Goal: Transaction & Acquisition: Purchase product/service

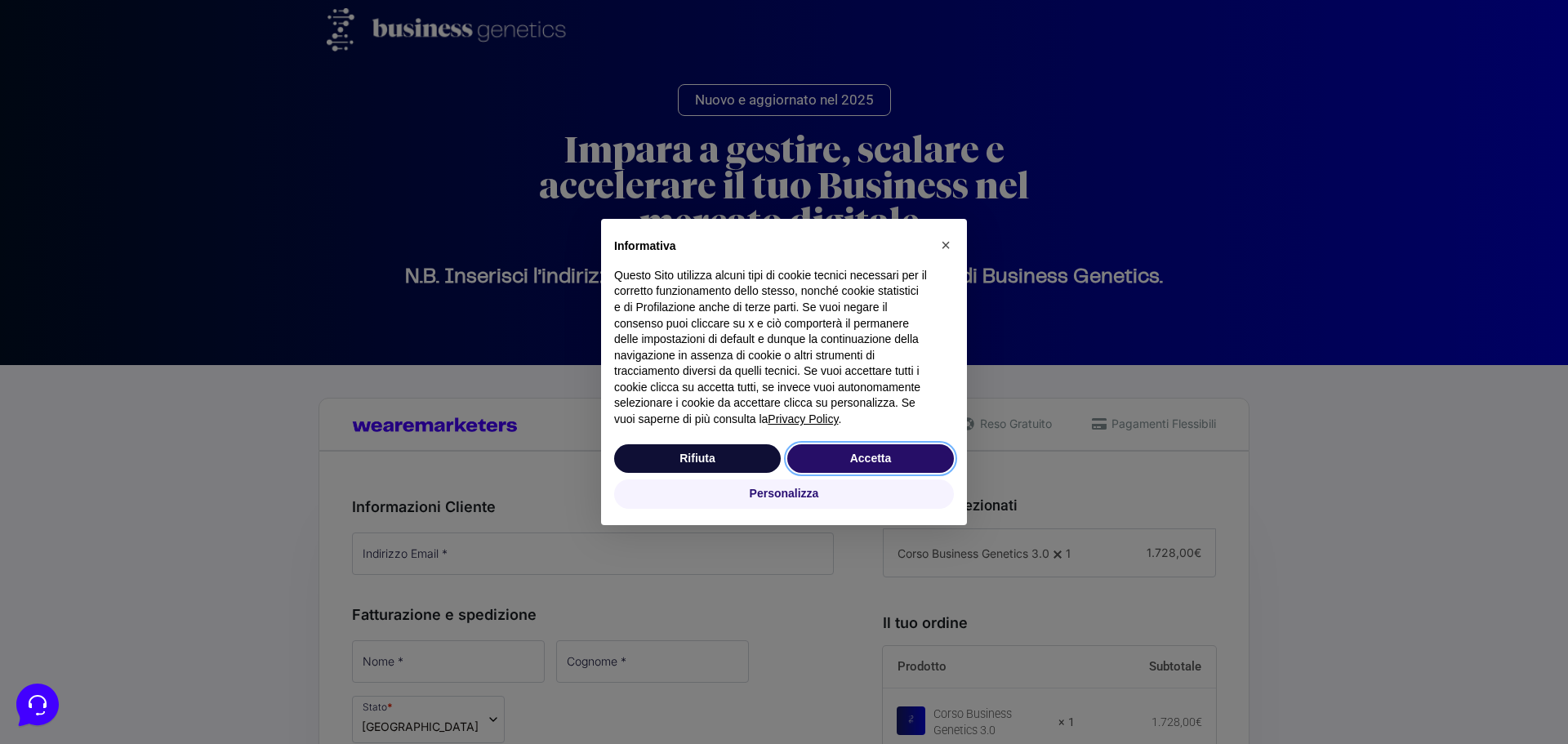
click at [869, 453] on button "Accetta" at bounding box center [870, 458] width 167 height 29
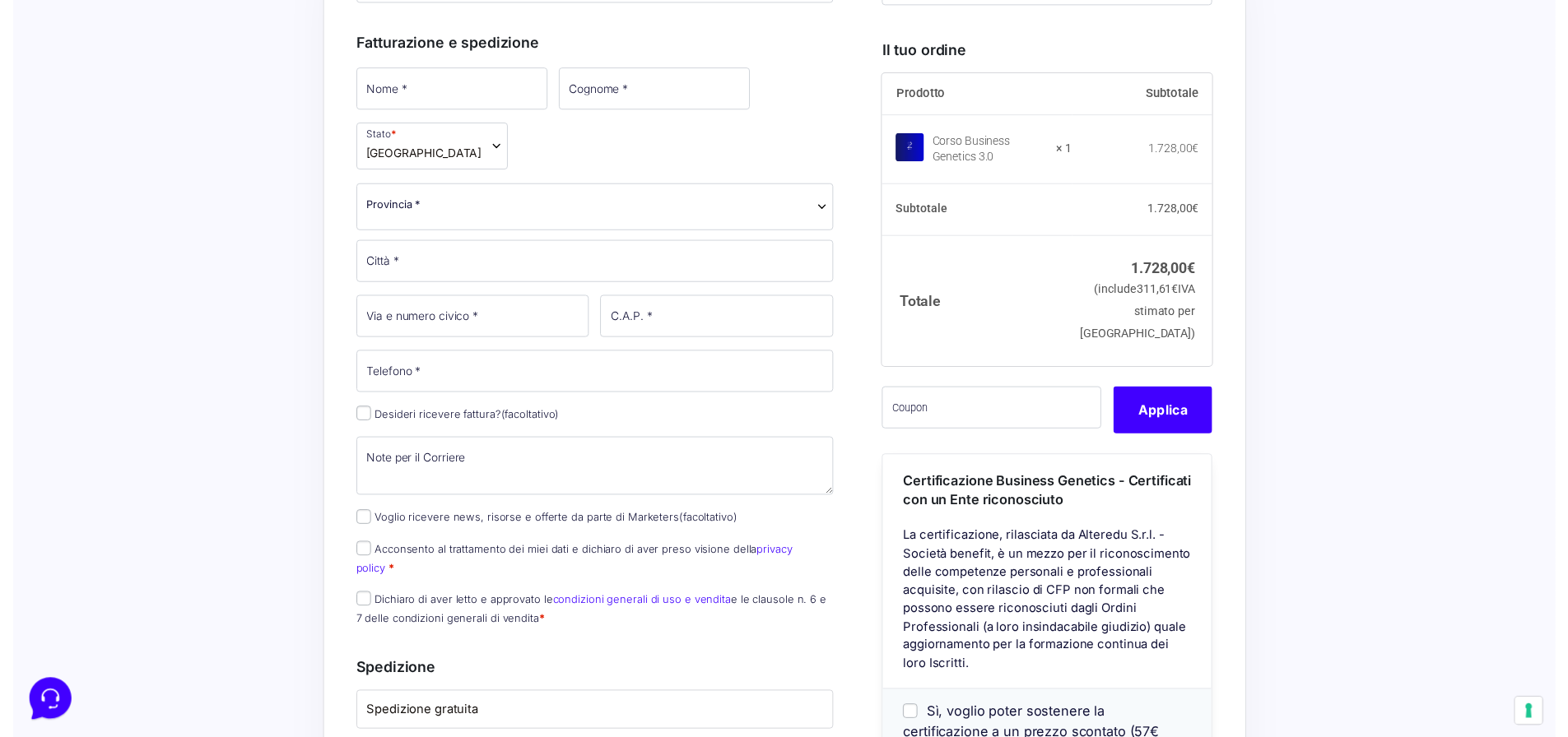
scroll to position [576, 0]
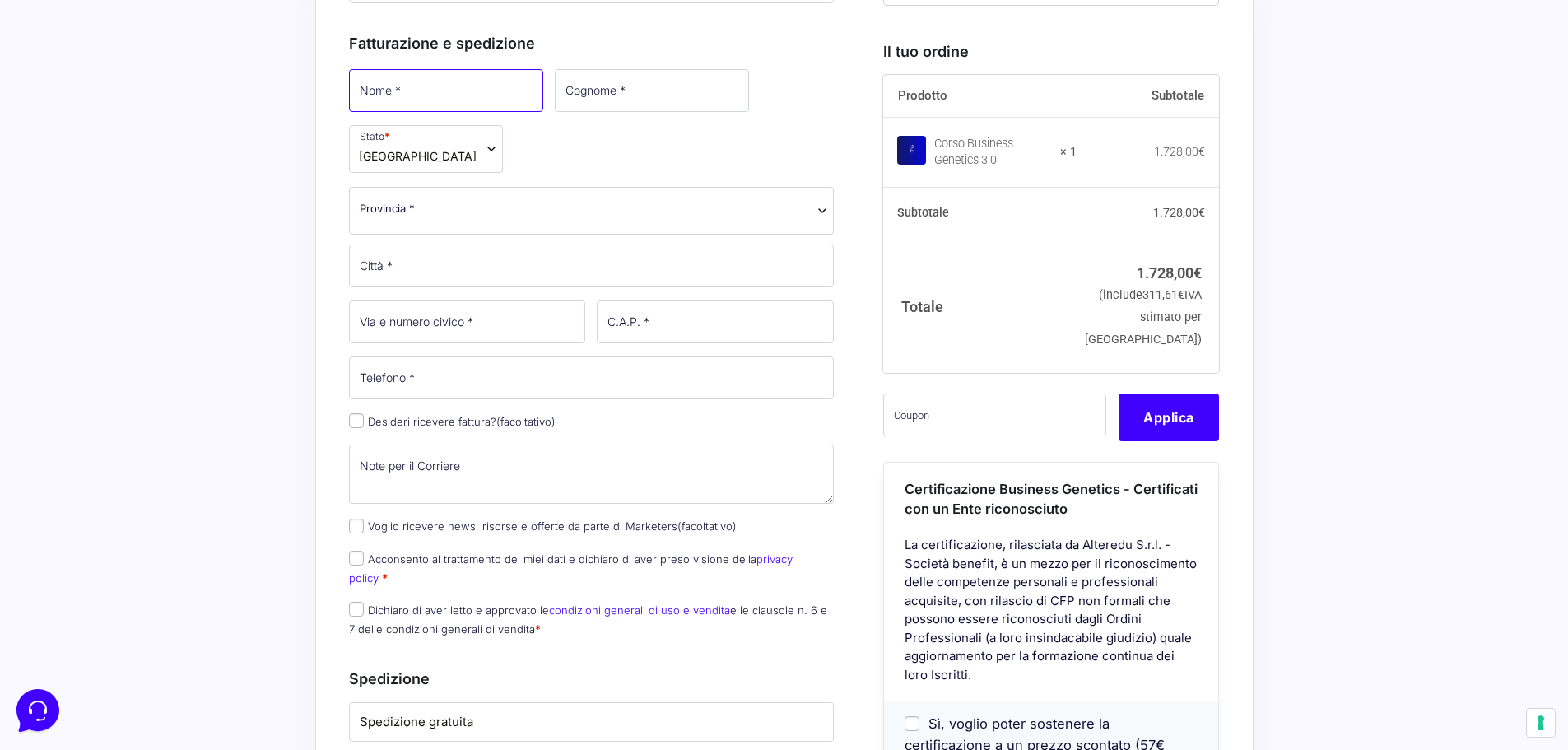
click at [448, 93] on input "Nome *" at bounding box center [446, 90] width 195 height 43
type input "massimo"
type input "[PERSON_NAME][EMAIL_ADDRESS][DOMAIN_NAME]"
type input "[PERSON_NAME]"
select select "BA"
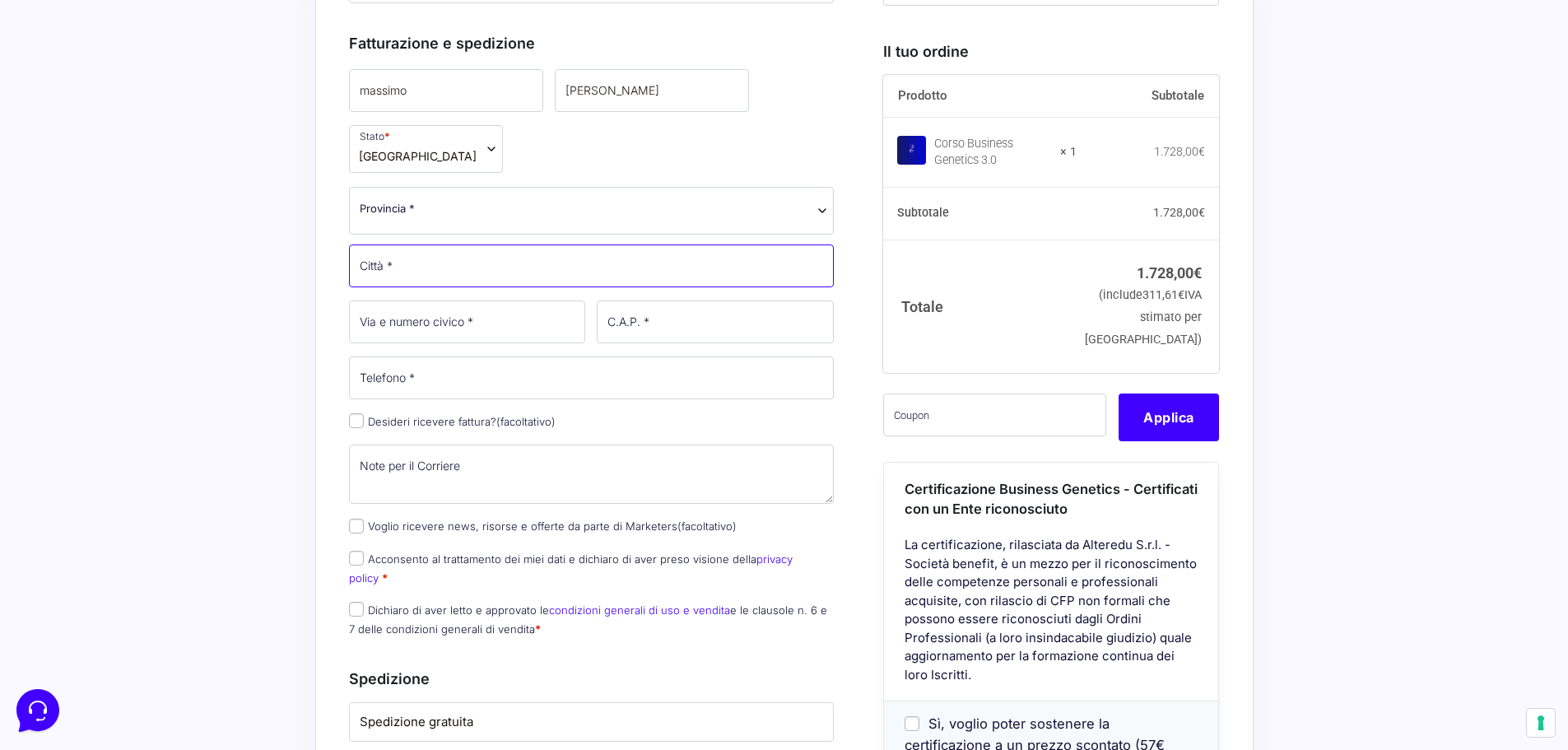
type input "[PERSON_NAME]"
type input "7"
type input "70022"
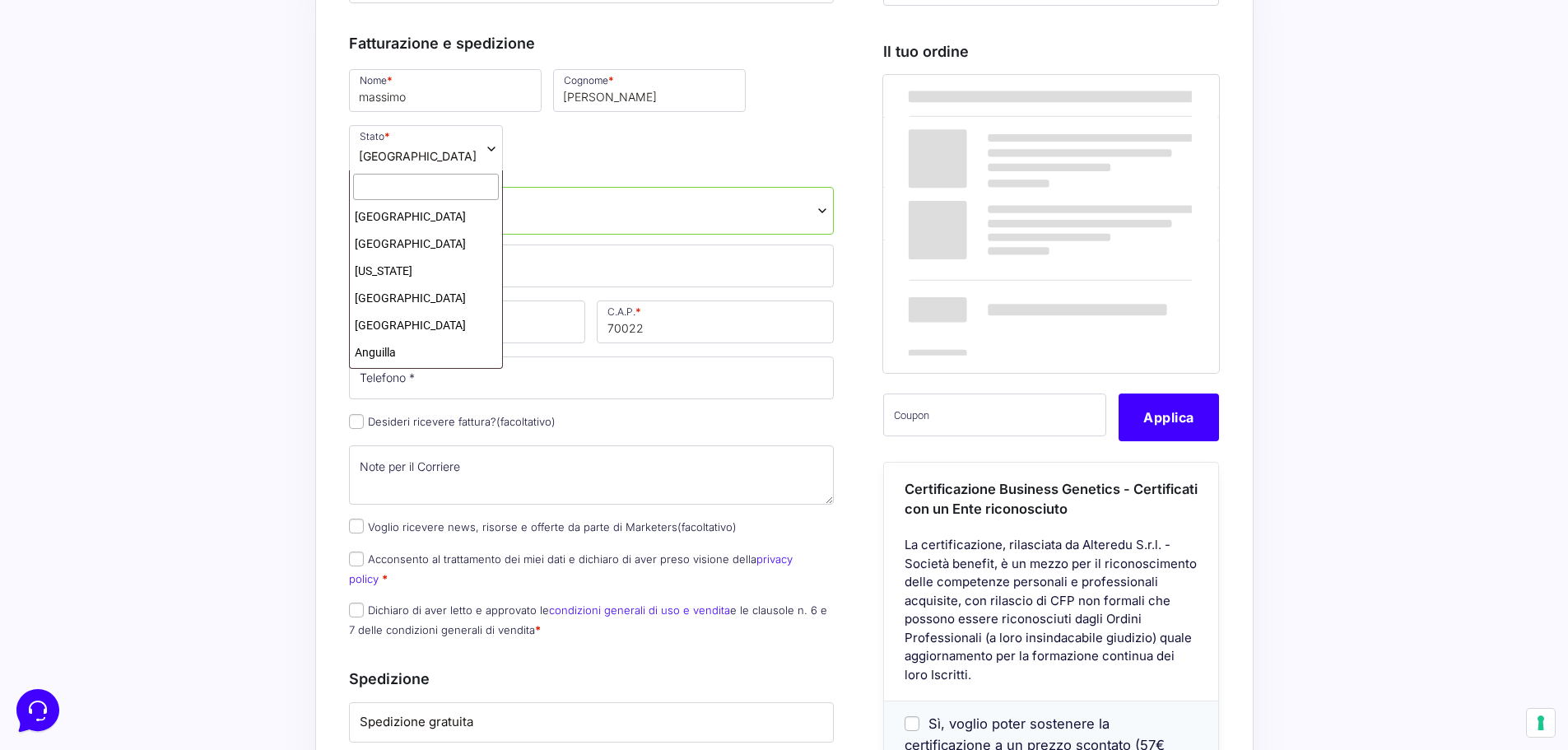
click at [377, 147] on span "[GEOGRAPHIC_DATA]" at bounding box center [417, 156] width 118 height 18
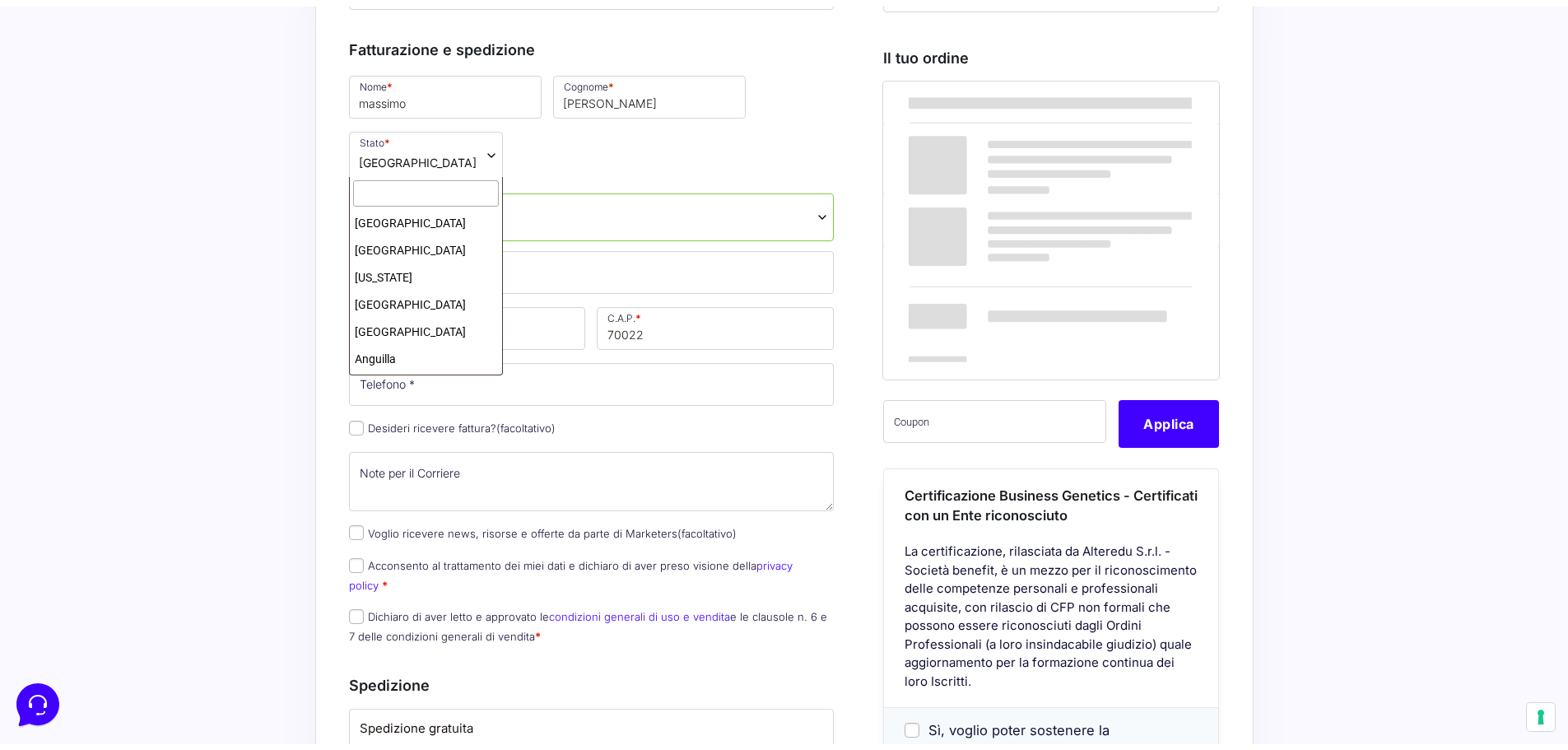
scroll to position [3006, 0]
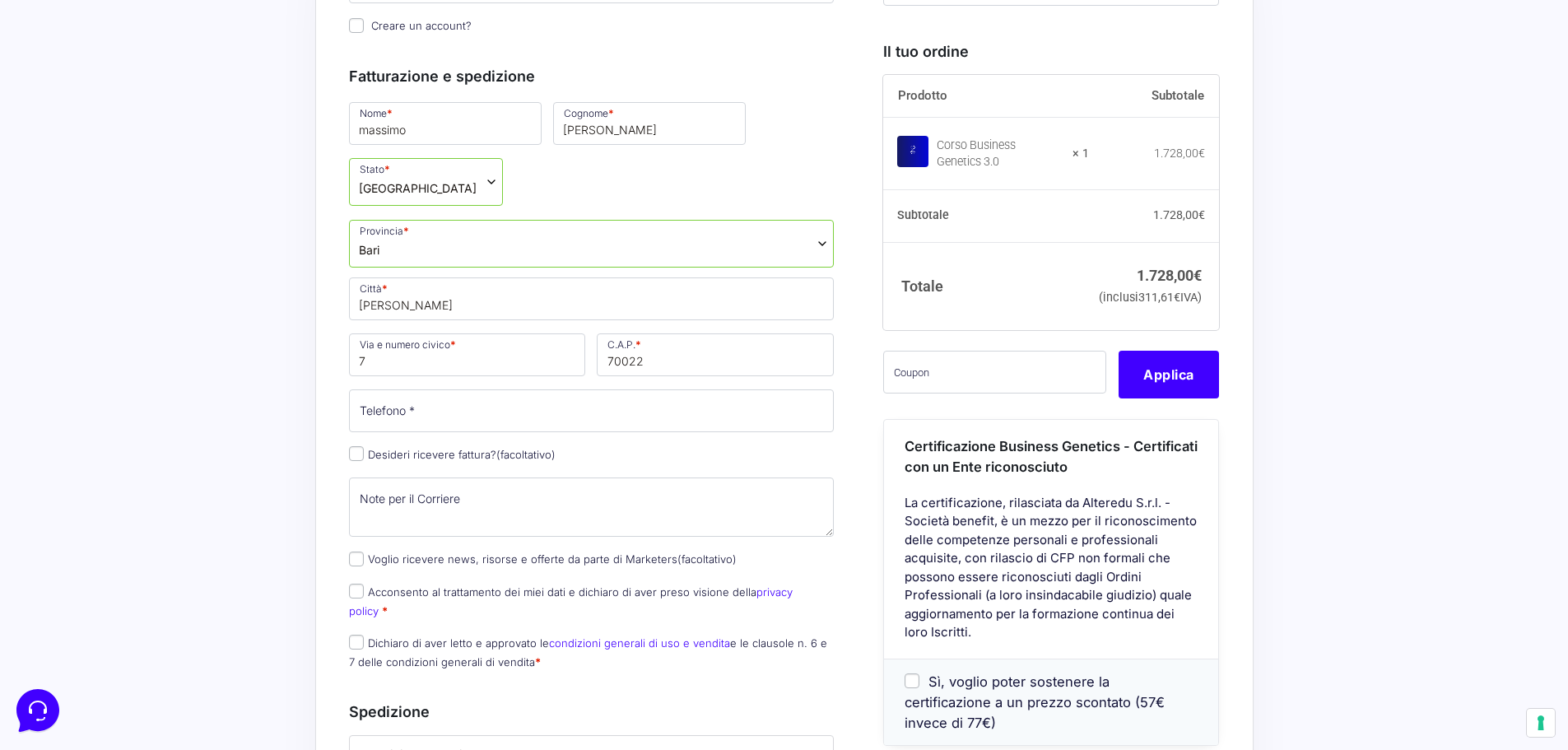
click at [362, 141] on div "Nome * [PERSON_NAME] * [PERSON_NAME] Stato * Seleziona un paese / una regione… …" at bounding box center [591, 390] width 497 height 583
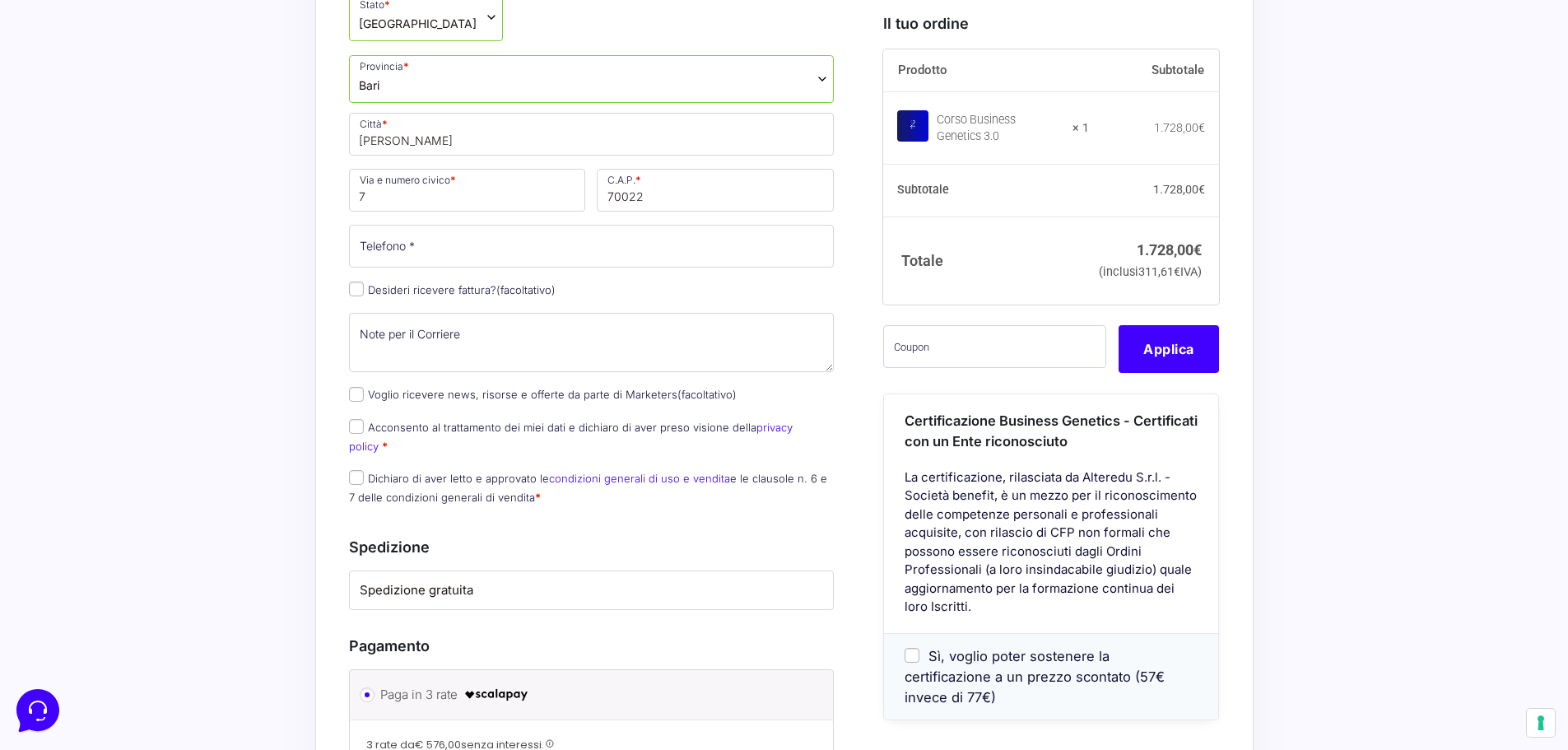
scroll to position [659, 0]
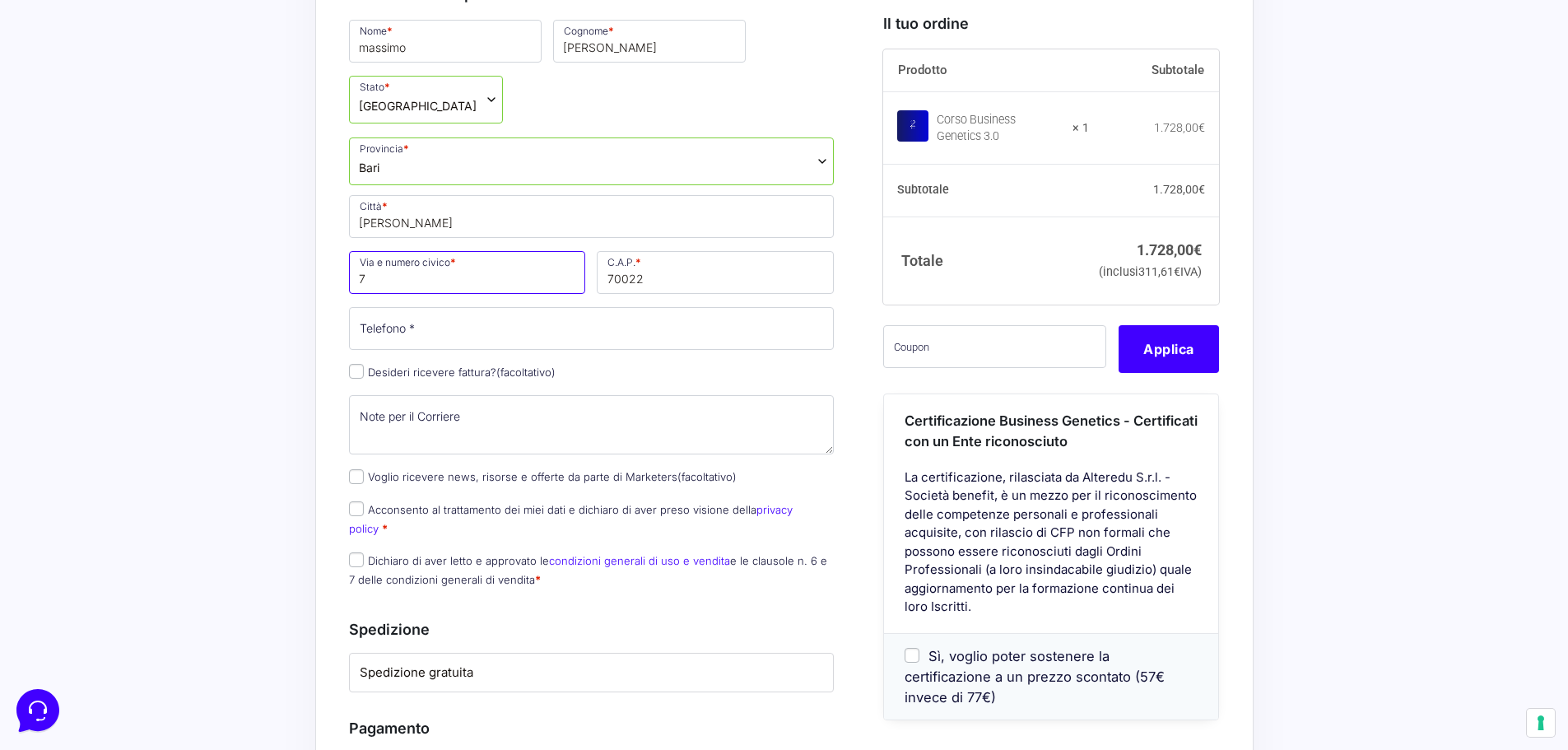
drag, startPoint x: 399, startPoint y: 277, endPoint x: 276, endPoint y: 287, distance: 123.4
click at [276, 287] on div "Acquisti Protetti Reso Gratuito Pagamenti Flessibili Riepilogo Ordine 1.728,00 …" at bounding box center [784, 534] width 1568 height 1650
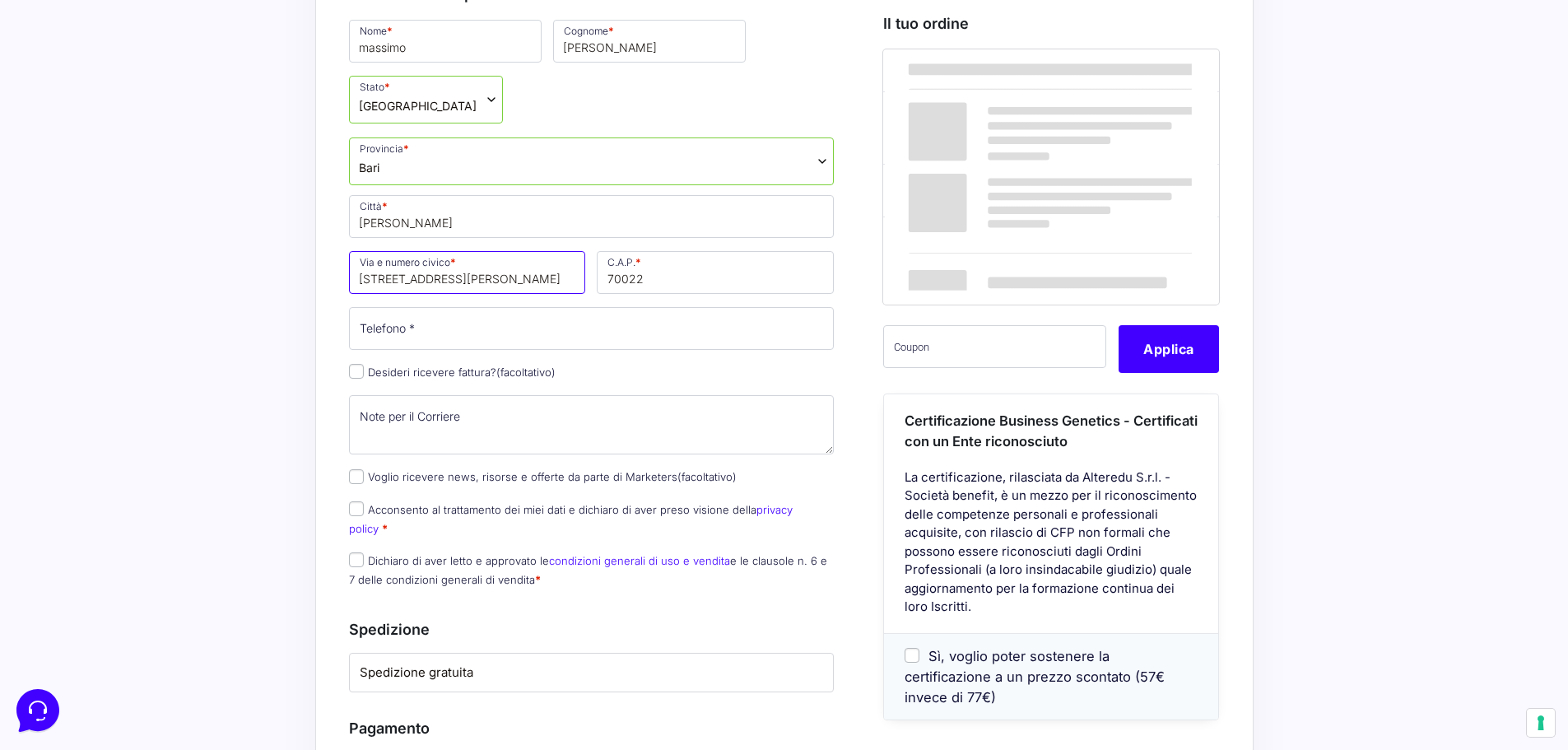
type input "[STREET_ADDRESS][PERSON_NAME]"
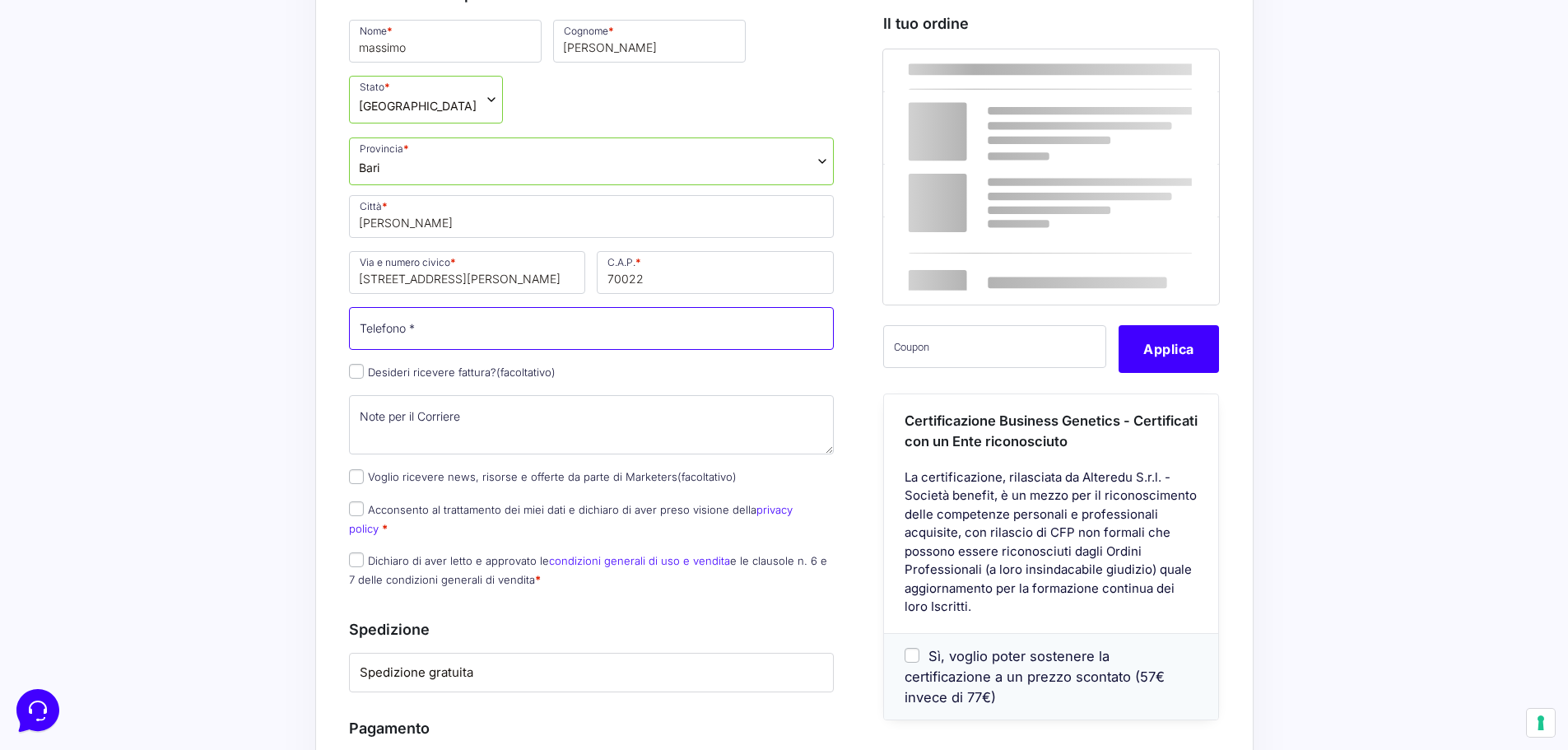
drag, startPoint x: 504, startPoint y: 328, endPoint x: 518, endPoint y: 333, distance: 14.9
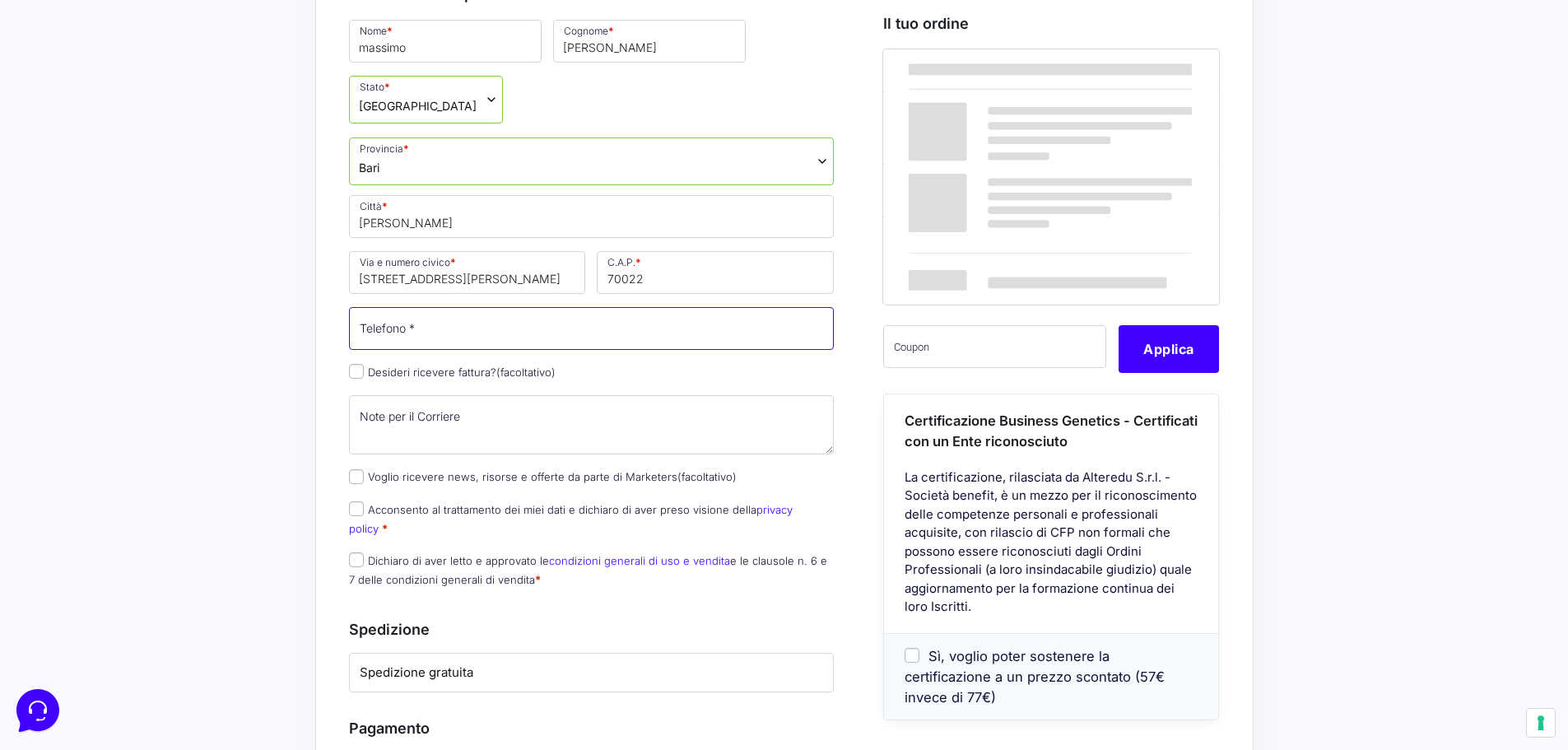
click at [503, 328] on input "Telefono *" at bounding box center [591, 329] width 485 height 43
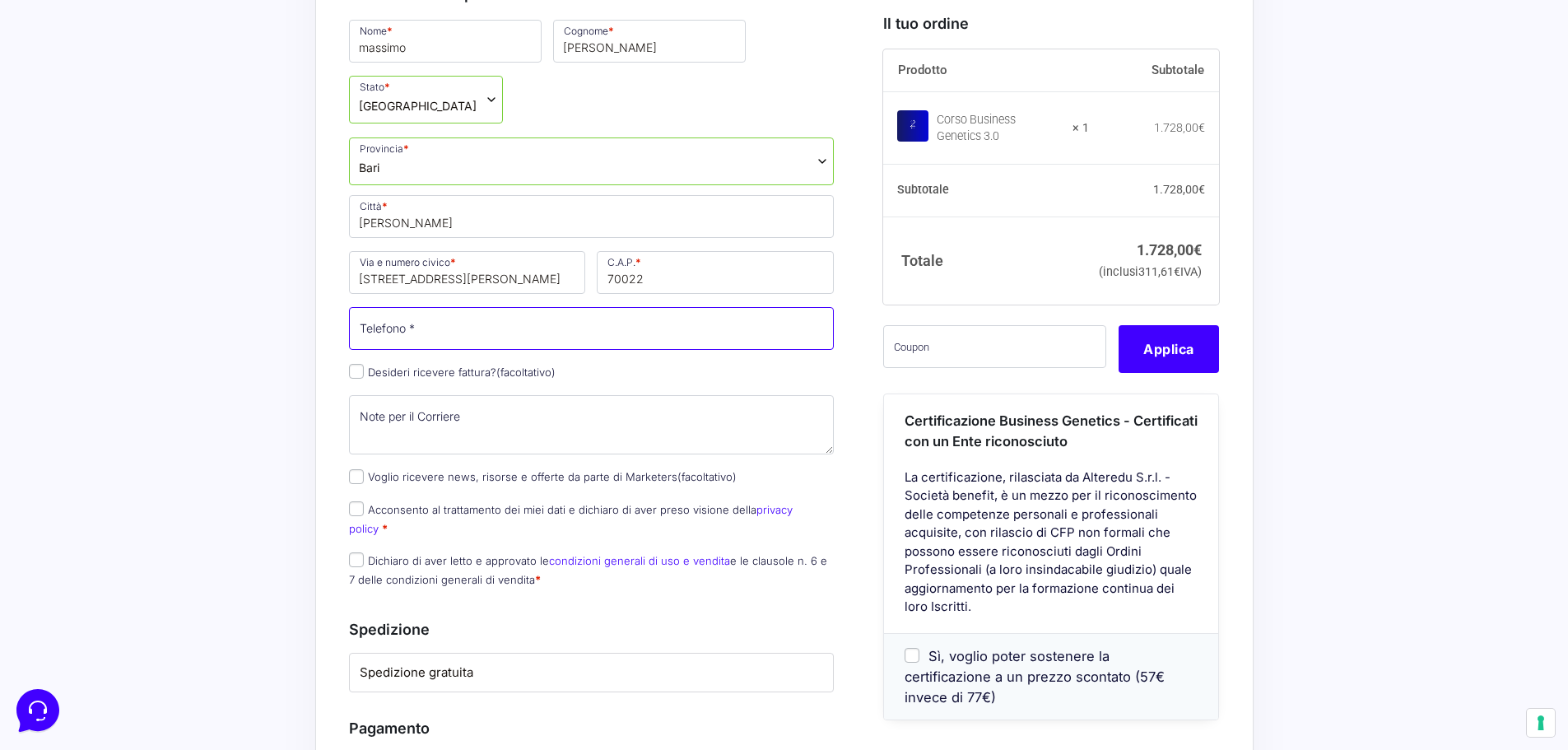
type input "[PHONE_NUMBER]"
click at [353, 377] on input "Desideri ricevere fattura? (facoltativo)" at bounding box center [356, 371] width 15 height 15
checkbox input "true"
select select "IT"
type input "0000000"
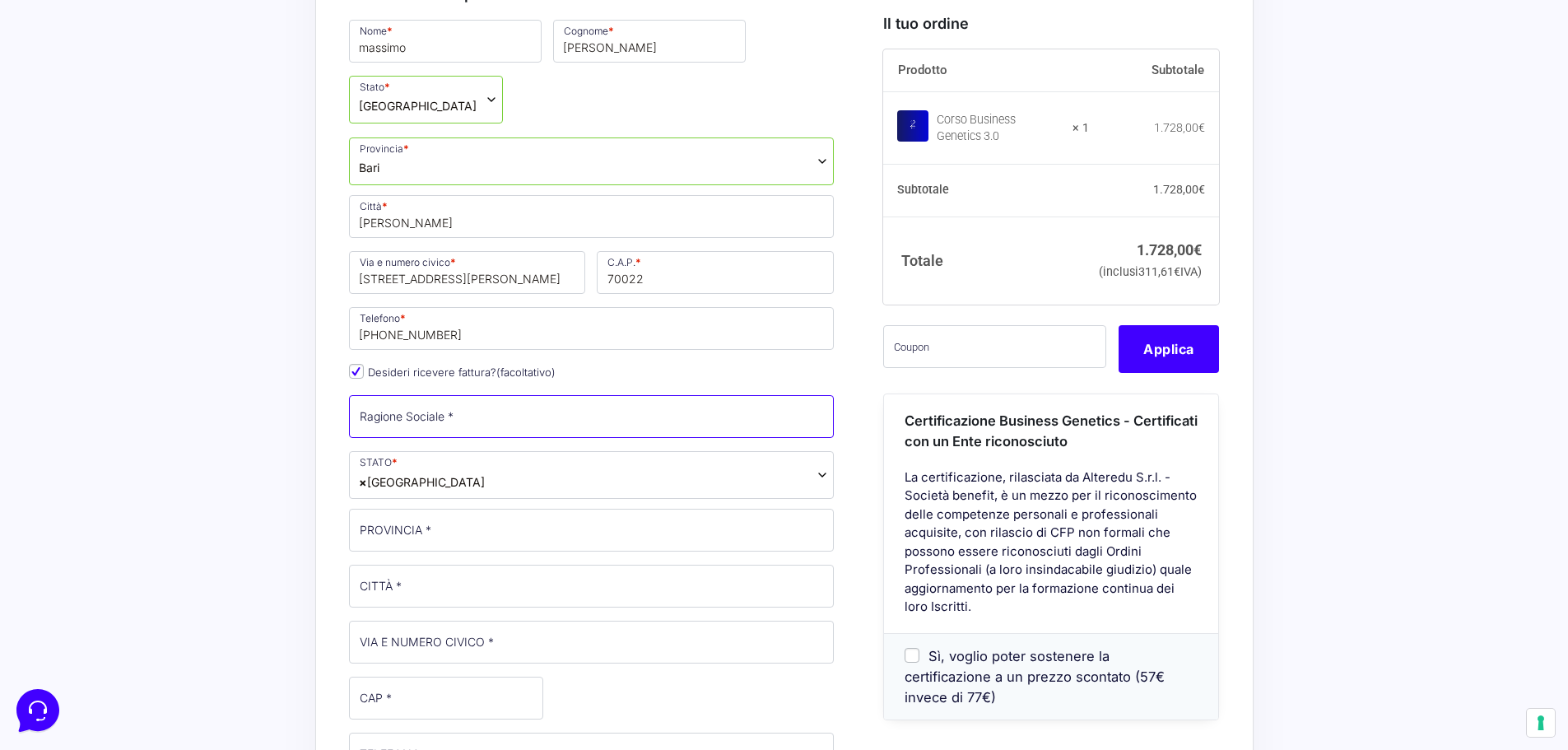
click at [364, 417] on input "Ragione Sociale *" at bounding box center [591, 416] width 485 height 43
type input "Damco srl"
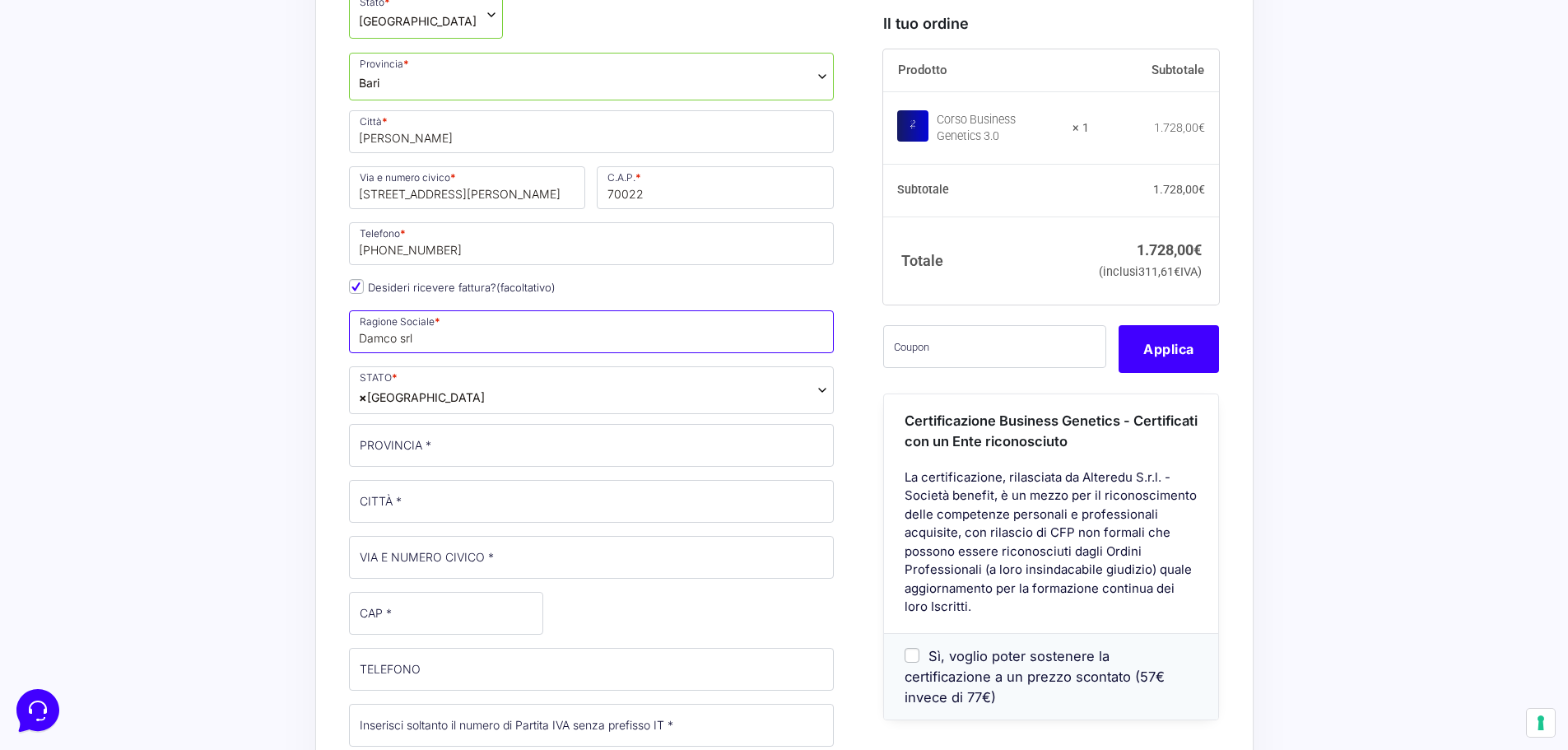
scroll to position [823, 0]
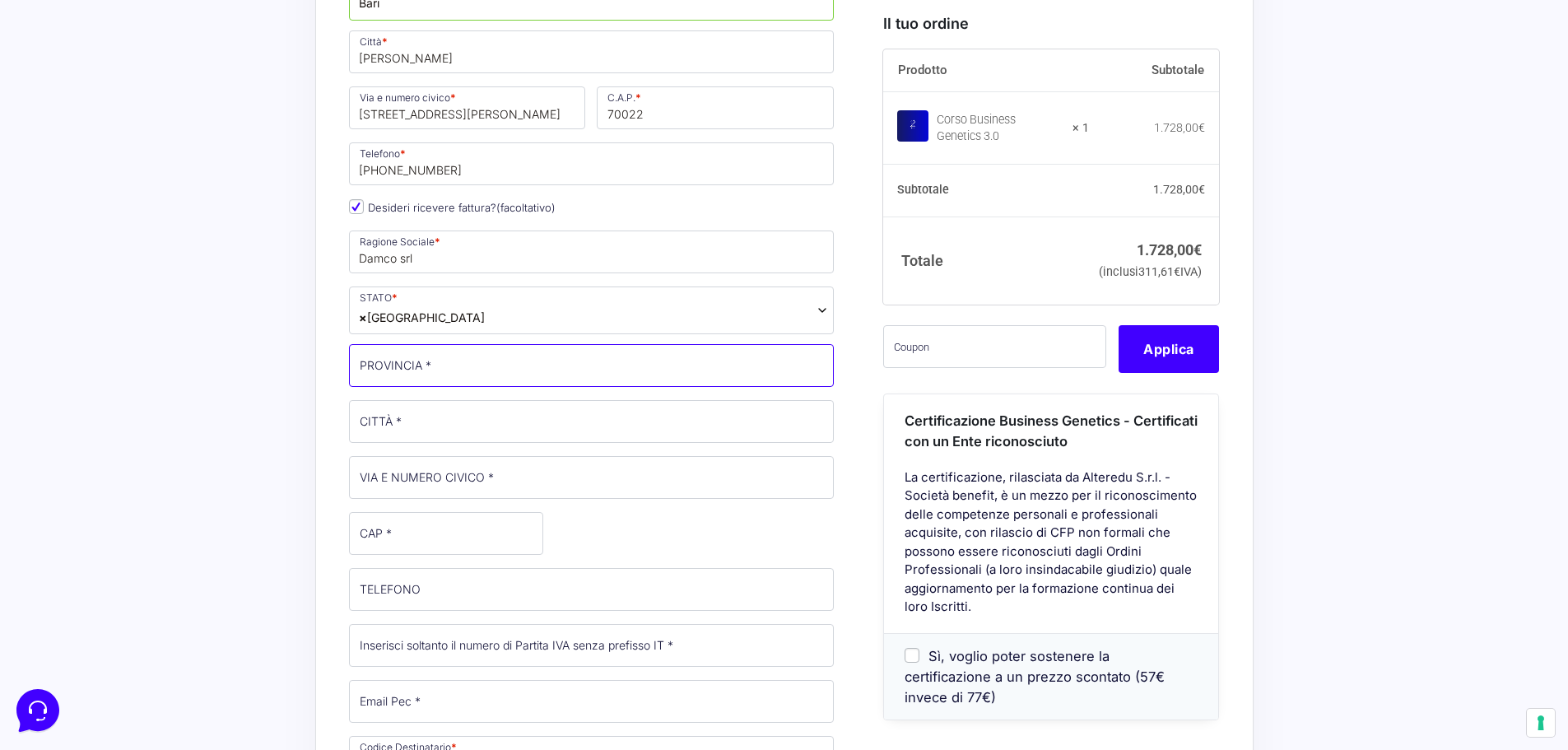
click at [416, 362] on input "PROVINCIA *" at bounding box center [591, 366] width 485 height 43
type input "Bari"
type input "[PERSON_NAME]"
type input "[STREET_ADDRESS]"
type input "70022"
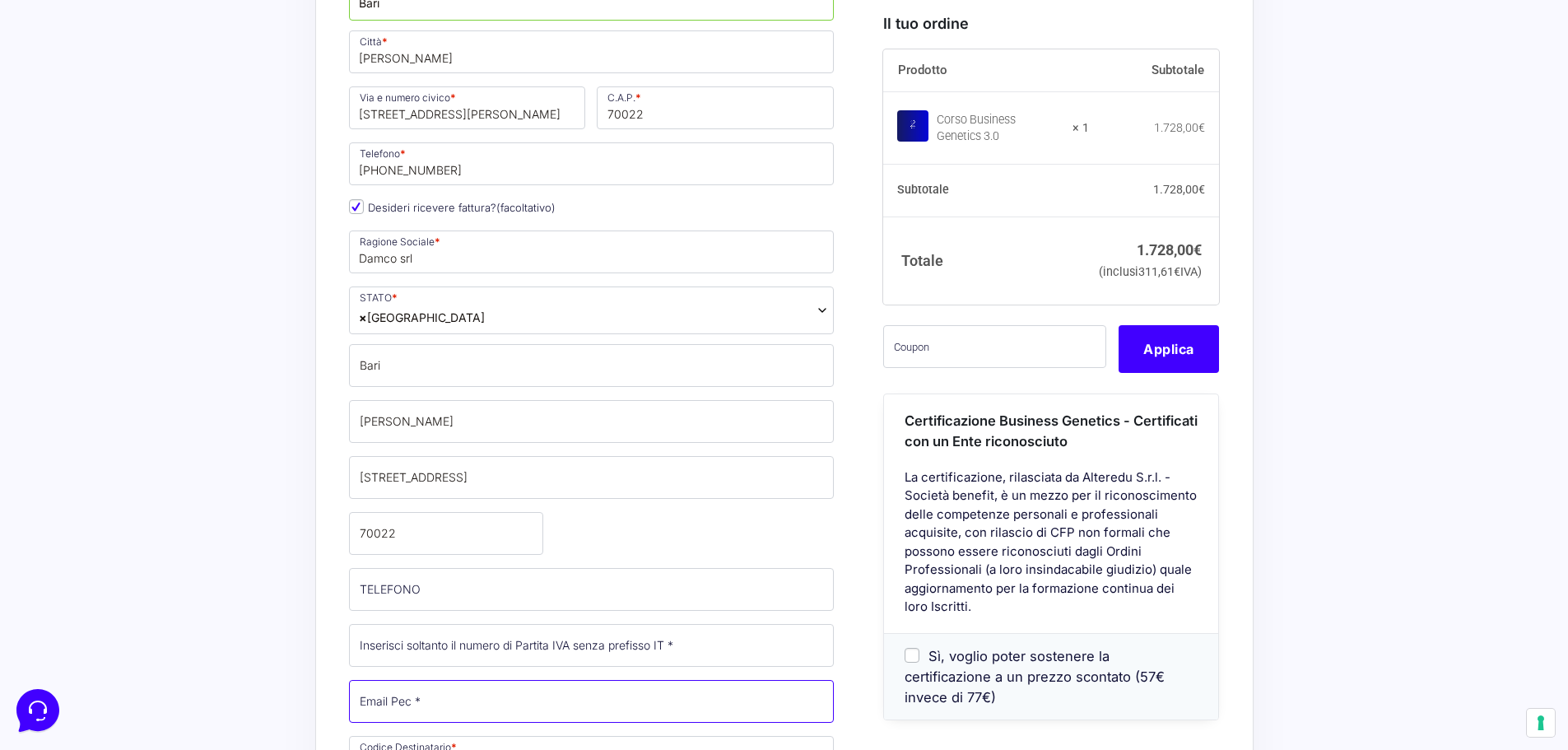
type input "[PERSON_NAME][EMAIL_ADDRESS][DOMAIN_NAME]"
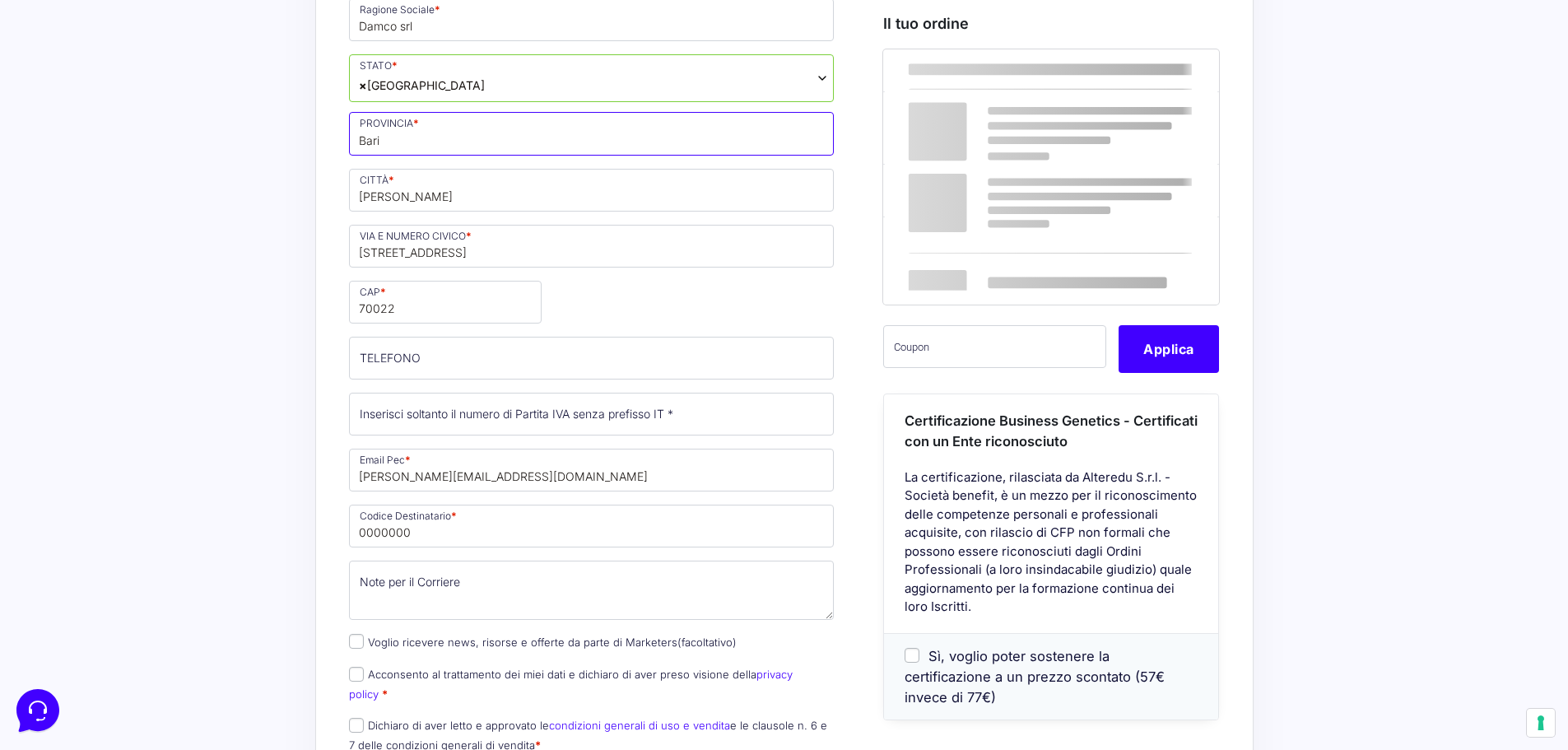
scroll to position [1070, 0]
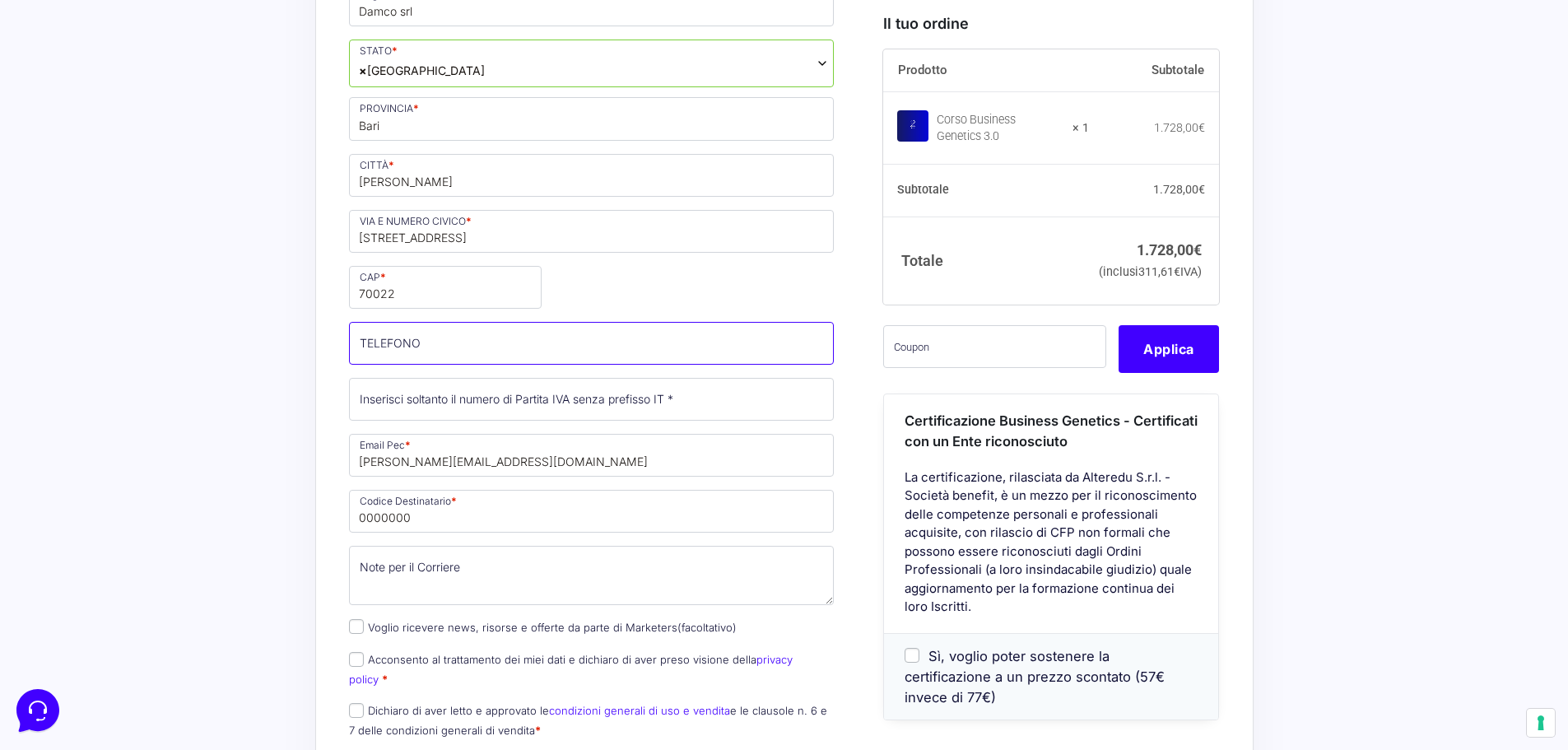
click at [385, 348] on input "TELEFONO (facoltativo)" at bounding box center [591, 343] width 485 height 43
type input "[PHONE_NUMBER]"
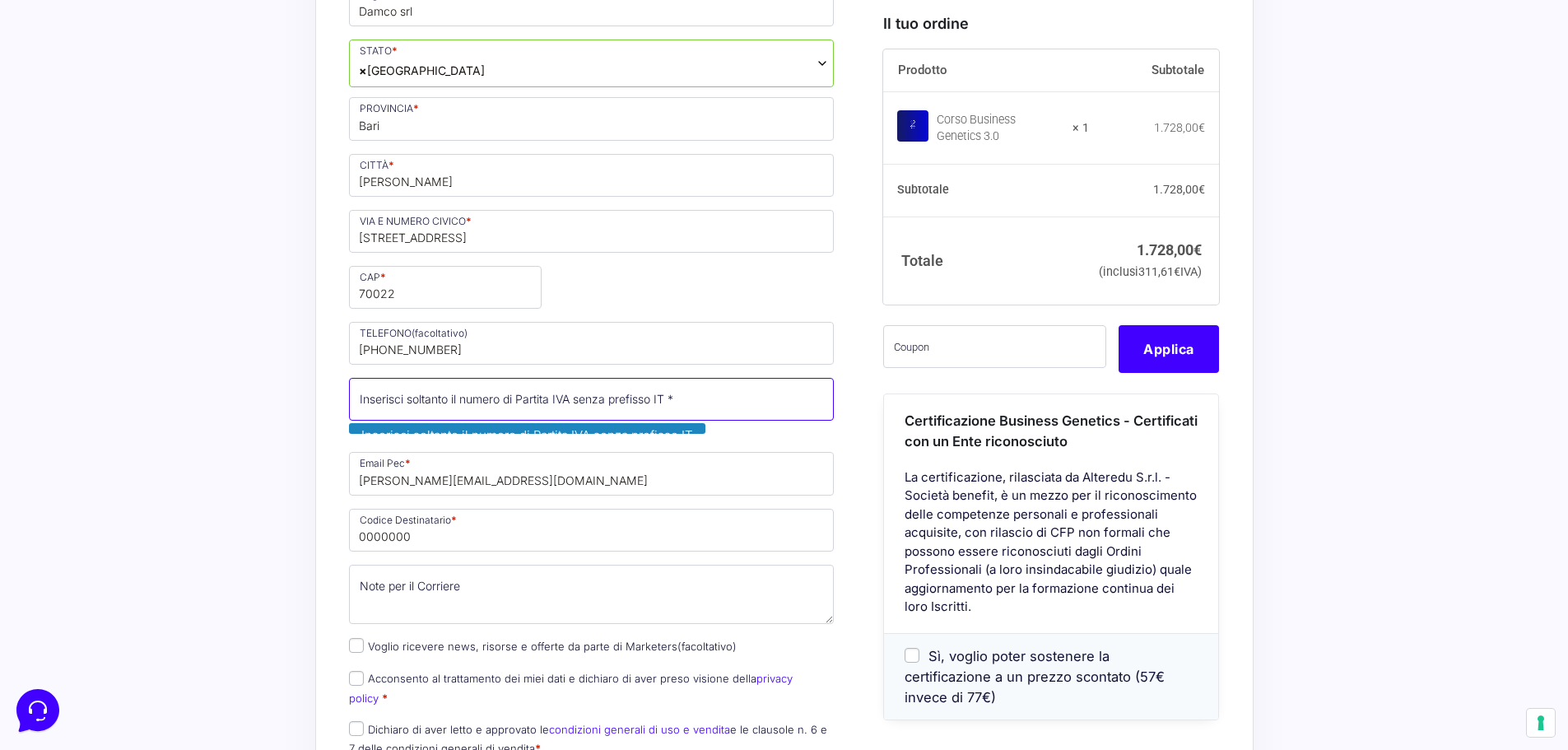
click at [394, 403] on input "Partita Iva *" at bounding box center [591, 399] width 485 height 43
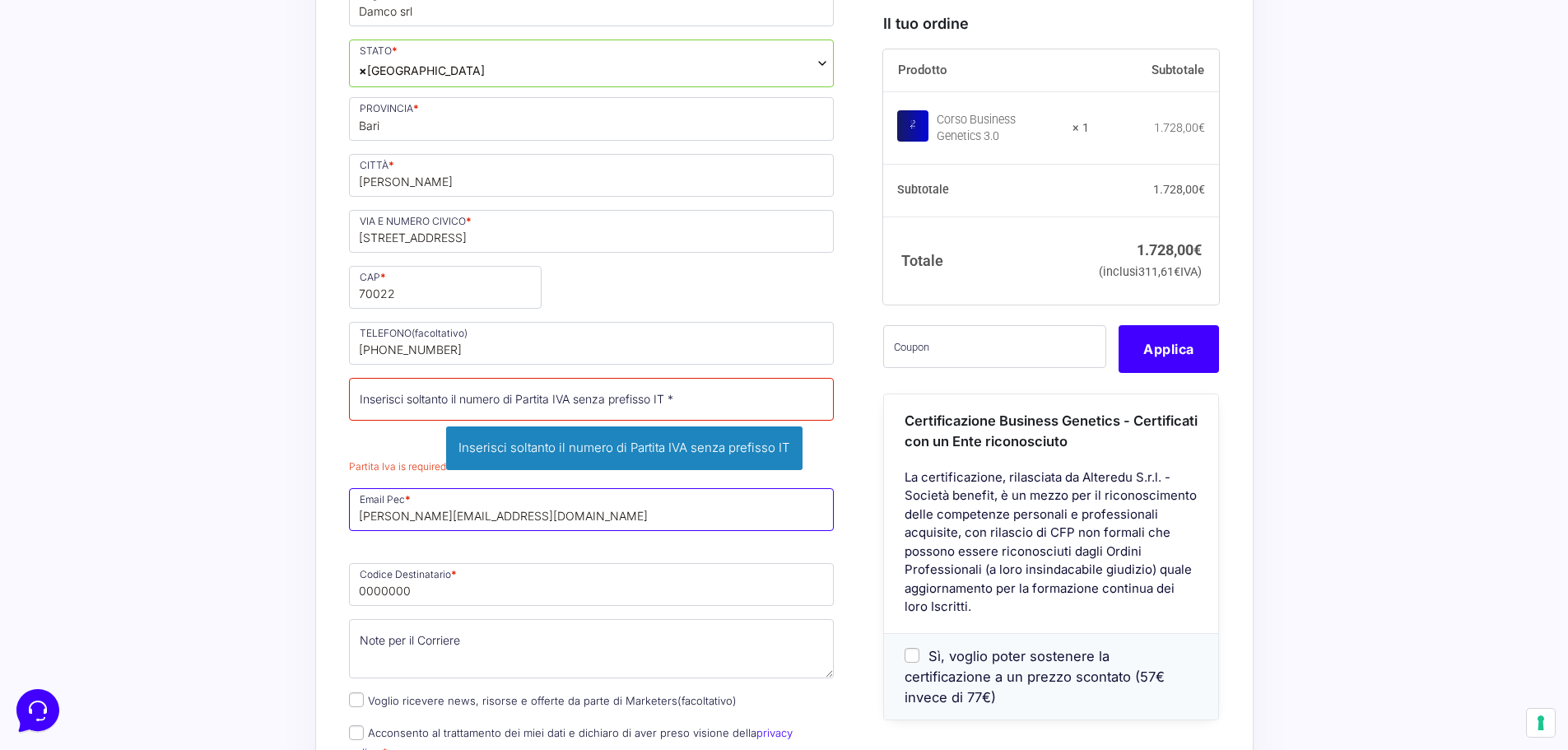
click at [415, 488] on input "[PERSON_NAME][EMAIL_ADDRESS][DOMAIN_NAME]" at bounding box center [591, 510] width 485 height 43
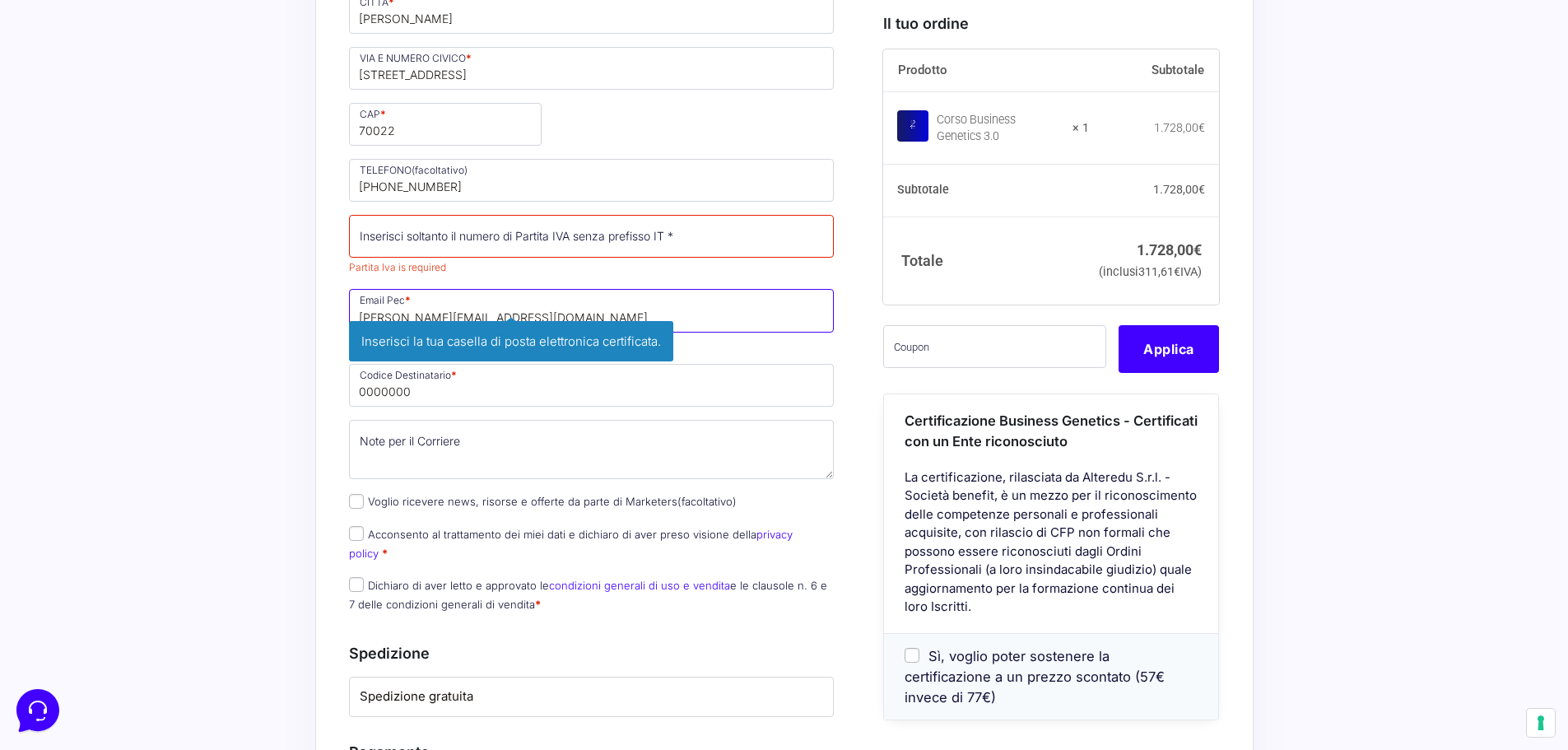
scroll to position [1235, 0]
click at [168, 415] on div "Acquisti Protetti Reso Gratuito Pagamenti Flessibili Riepilogo Ordine 1.728,00 …" at bounding box center [784, 258] width 1568 height 2249
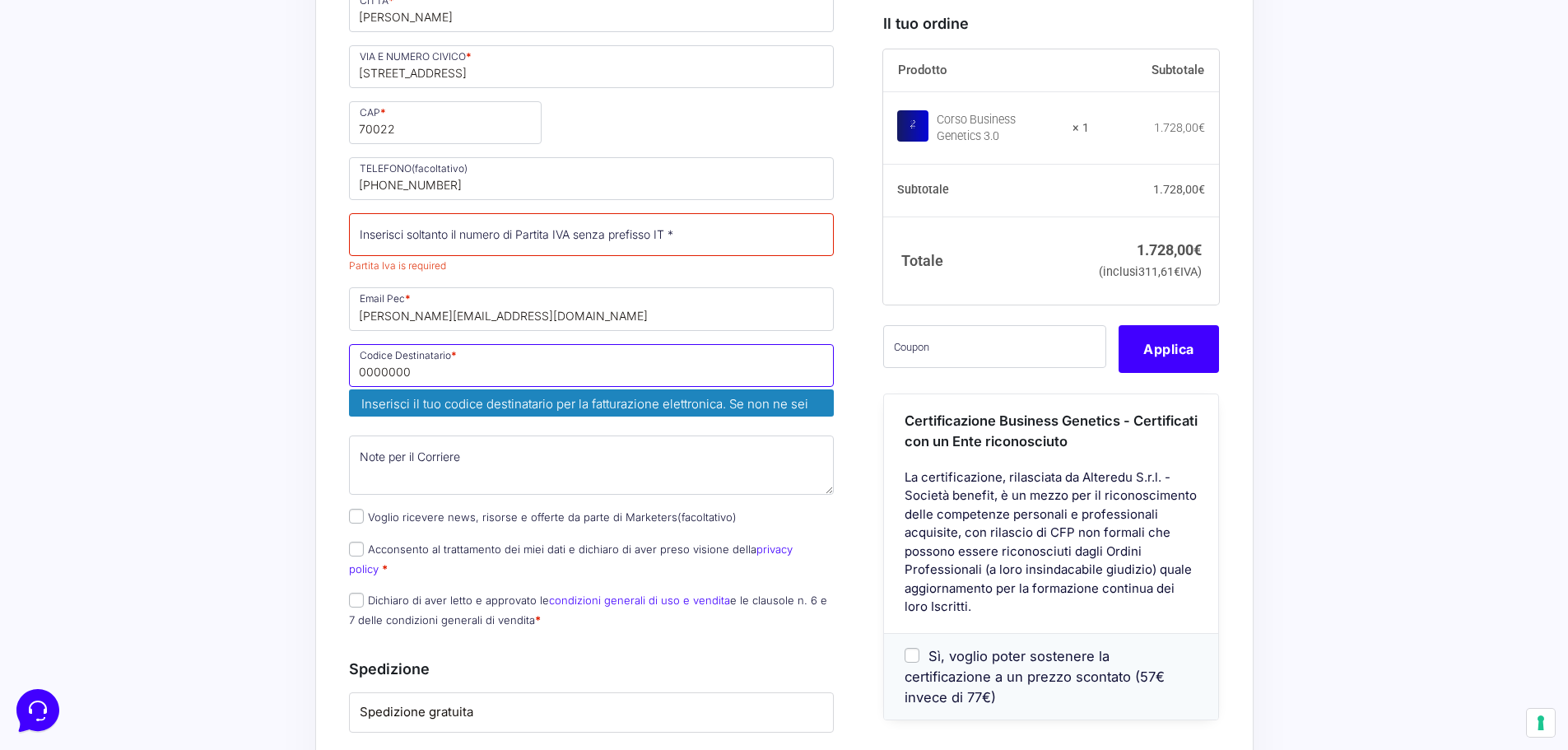
drag, startPoint x: 428, startPoint y: 369, endPoint x: 28, endPoint y: 420, distance: 403.2
click at [102, 411] on div "Acquisti Protetti Reso Gratuito Pagamenti Flessibili Riepilogo Ordine 1.728,00 …" at bounding box center [784, 267] width 1568 height 2267
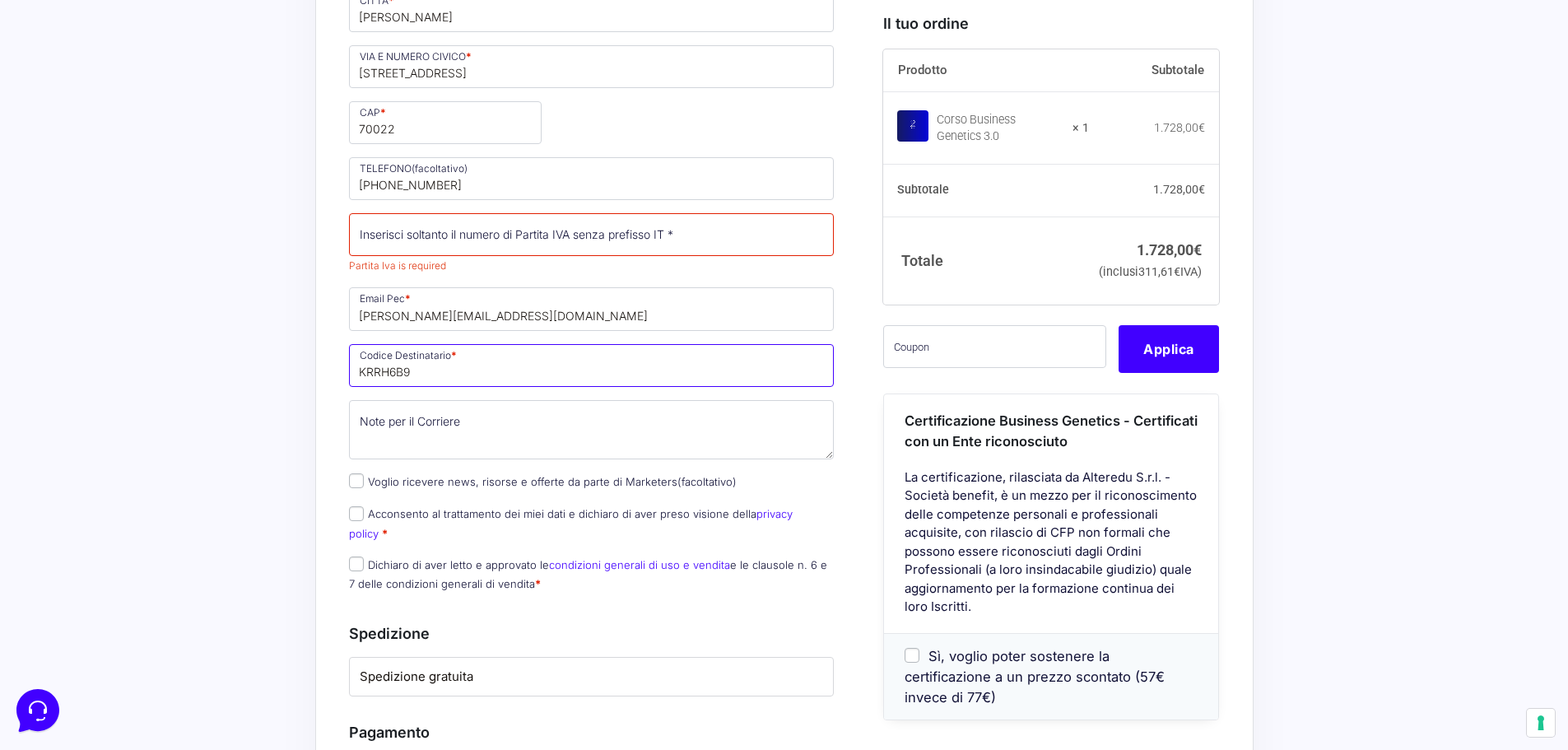
type input "KRRH6B9"
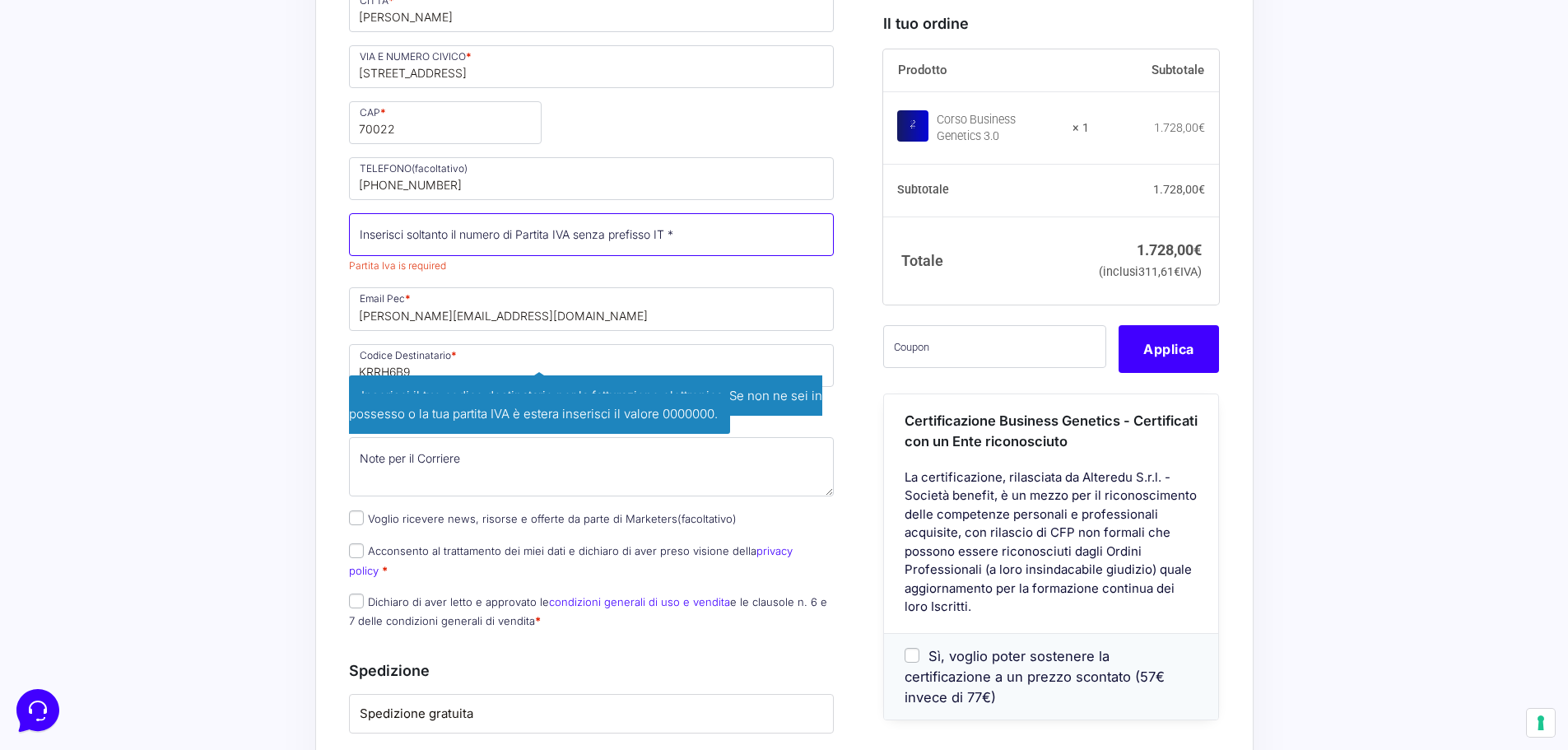
click at [382, 239] on input "Partita Iva *" at bounding box center [591, 234] width 485 height 43
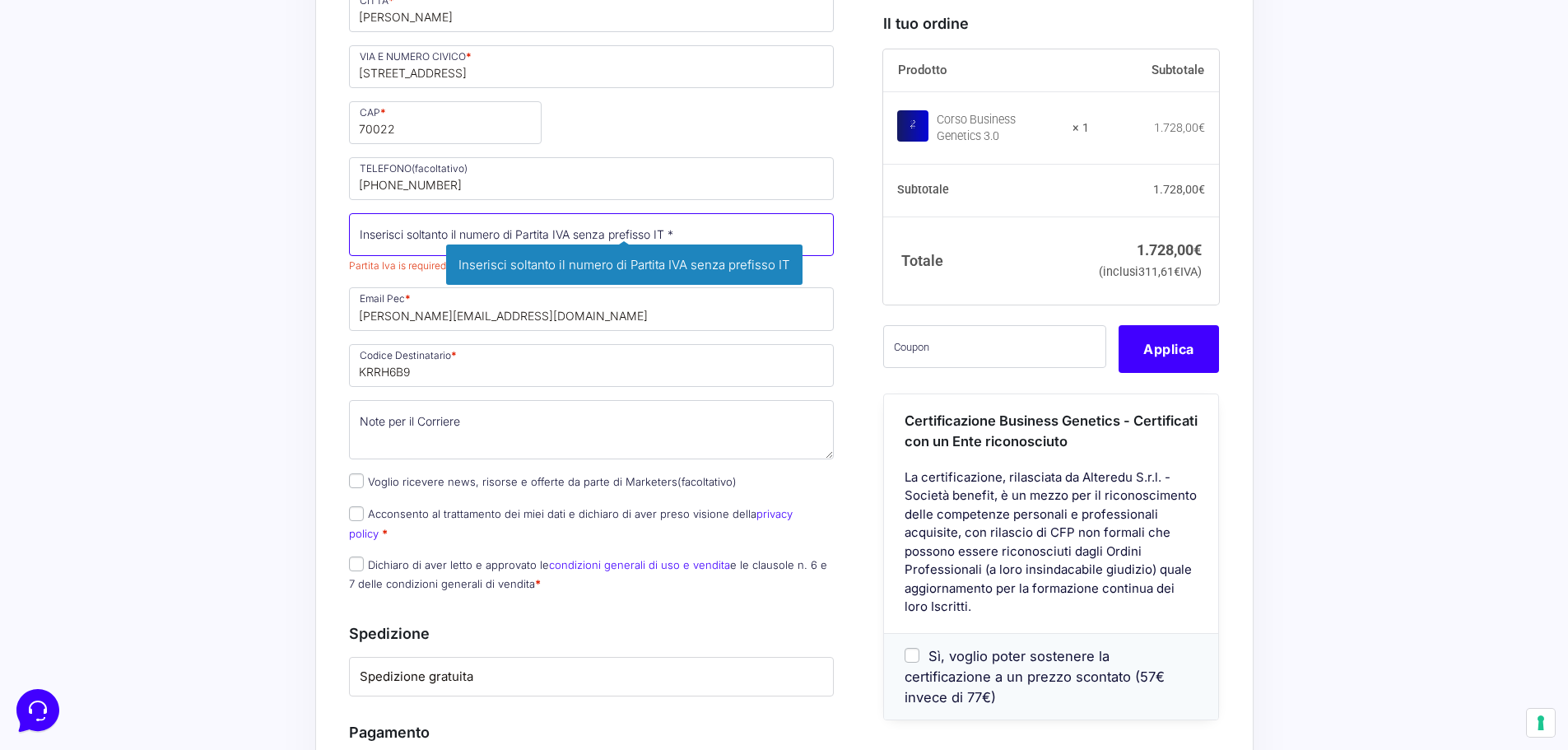
paste input "08973360723"
type input "08973360723"
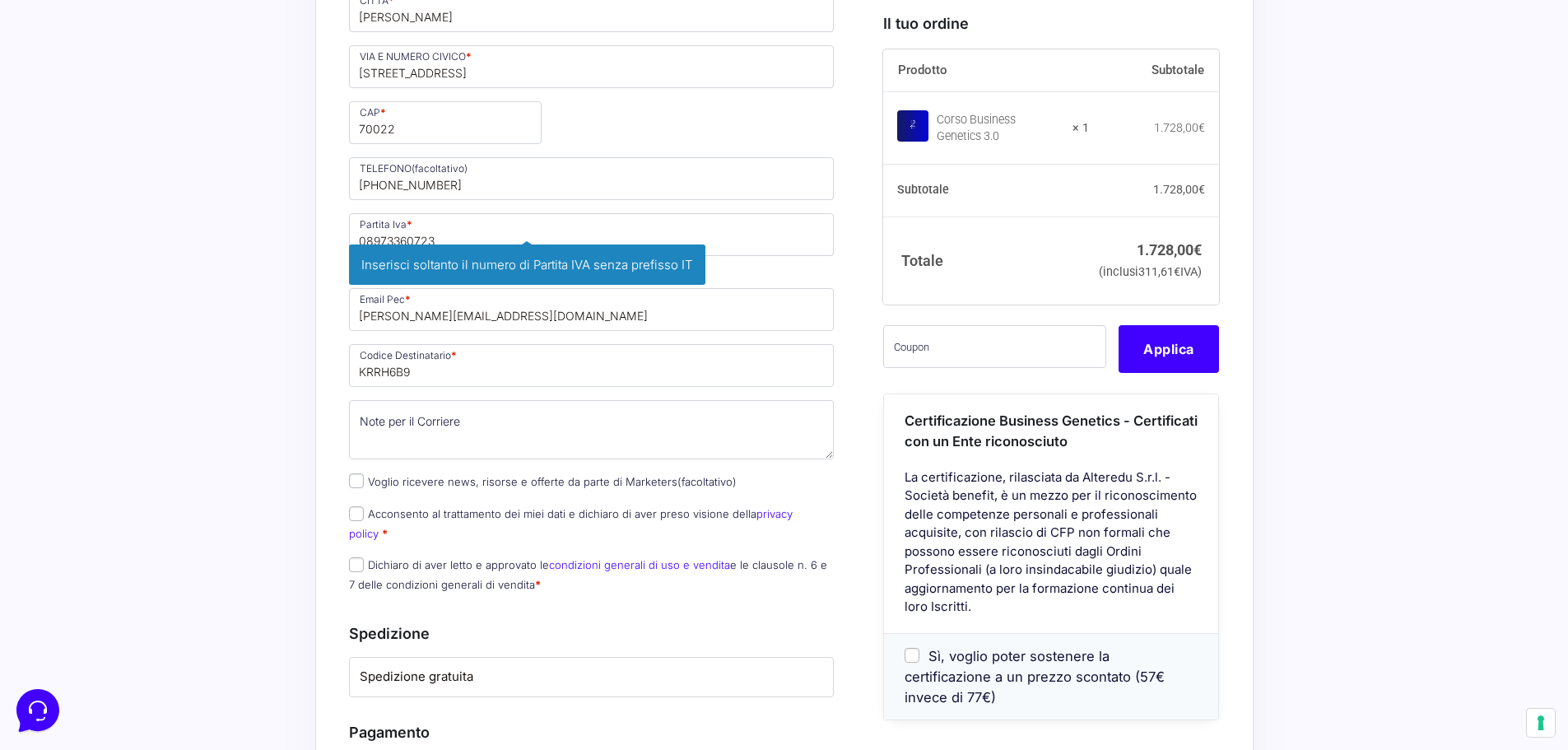
drag, startPoint x: 201, startPoint y: 355, endPoint x: 216, endPoint y: 352, distance: 15.3
click at [202, 355] on div "Acquisti Protetti Reso Gratuito Pagamenti Flessibili Riepilogo Ordine 1.728,00 …" at bounding box center [784, 249] width 1568 height 2232
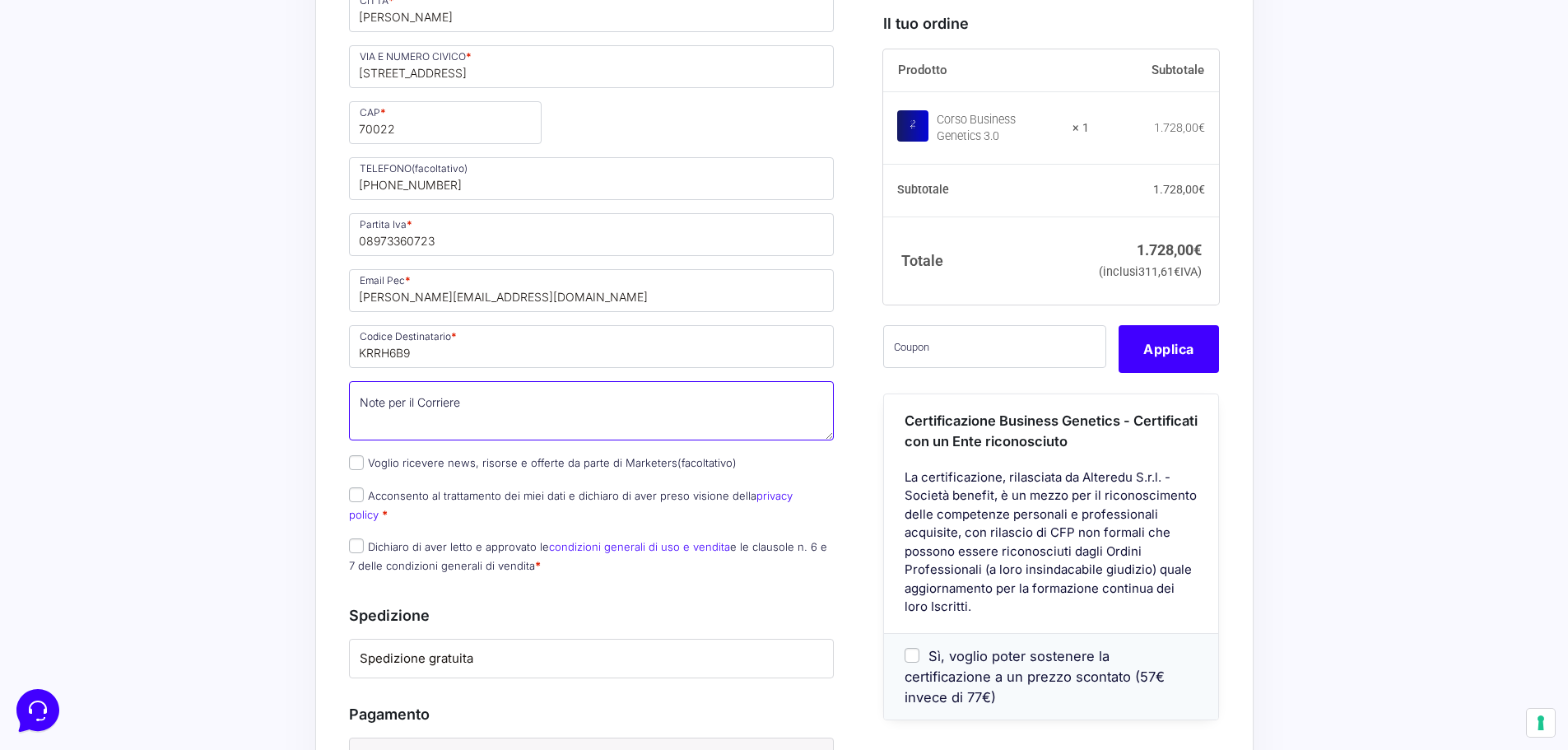
click at [411, 418] on textarea "Note per il Corriere (facoltativo)" at bounding box center [591, 411] width 485 height 59
type textarea "c"
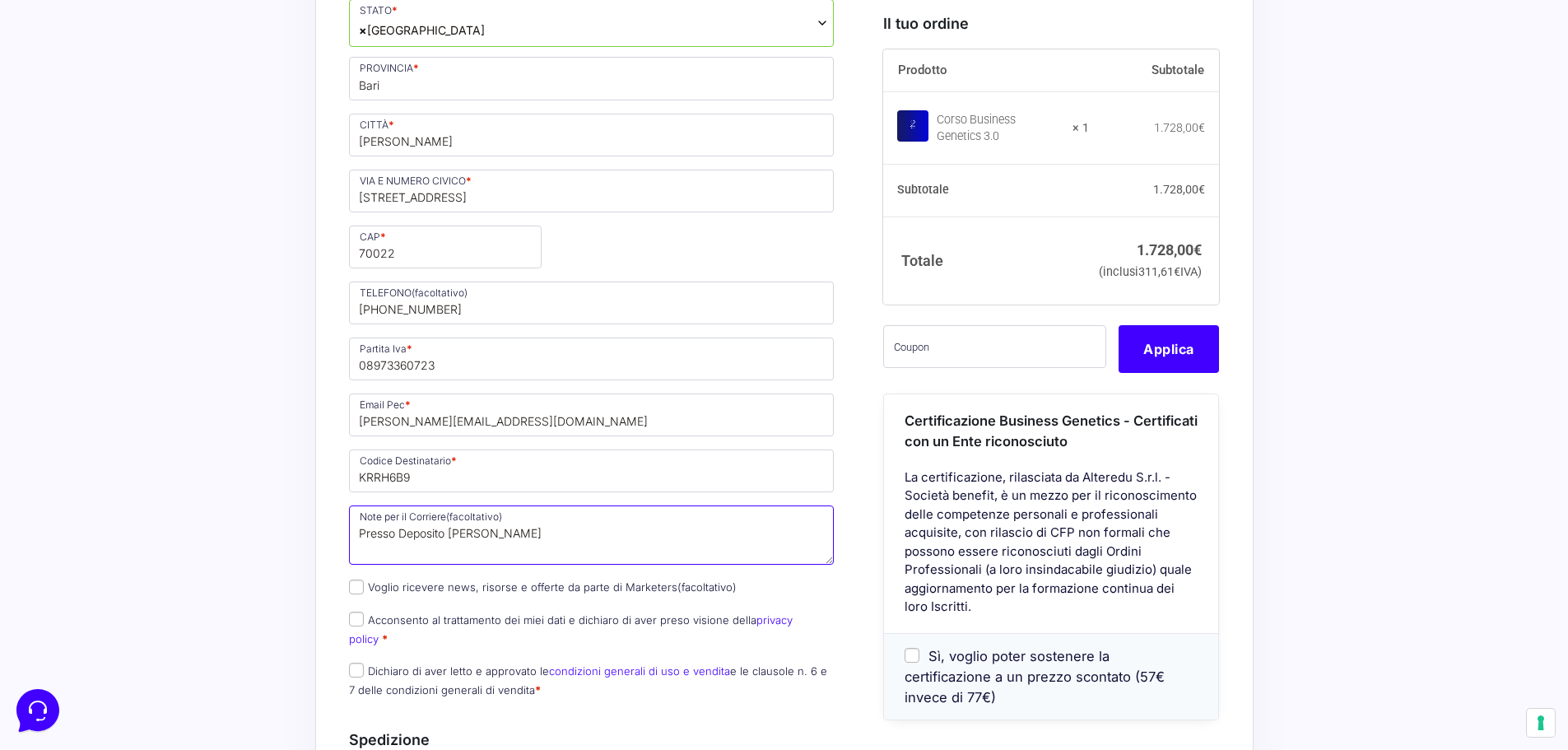
scroll to position [1070, 0]
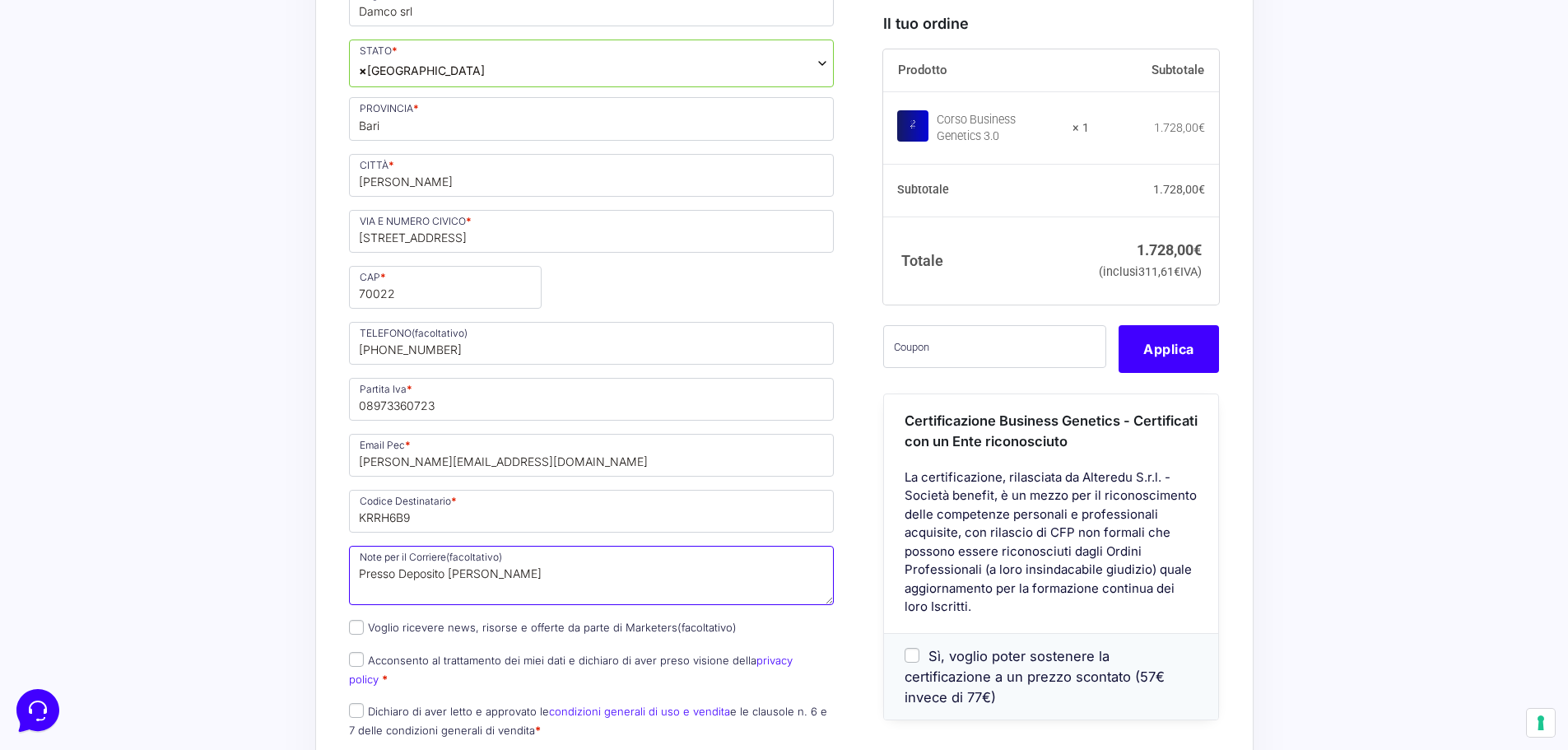
type textarea "Presso Deposito [PERSON_NAME]"
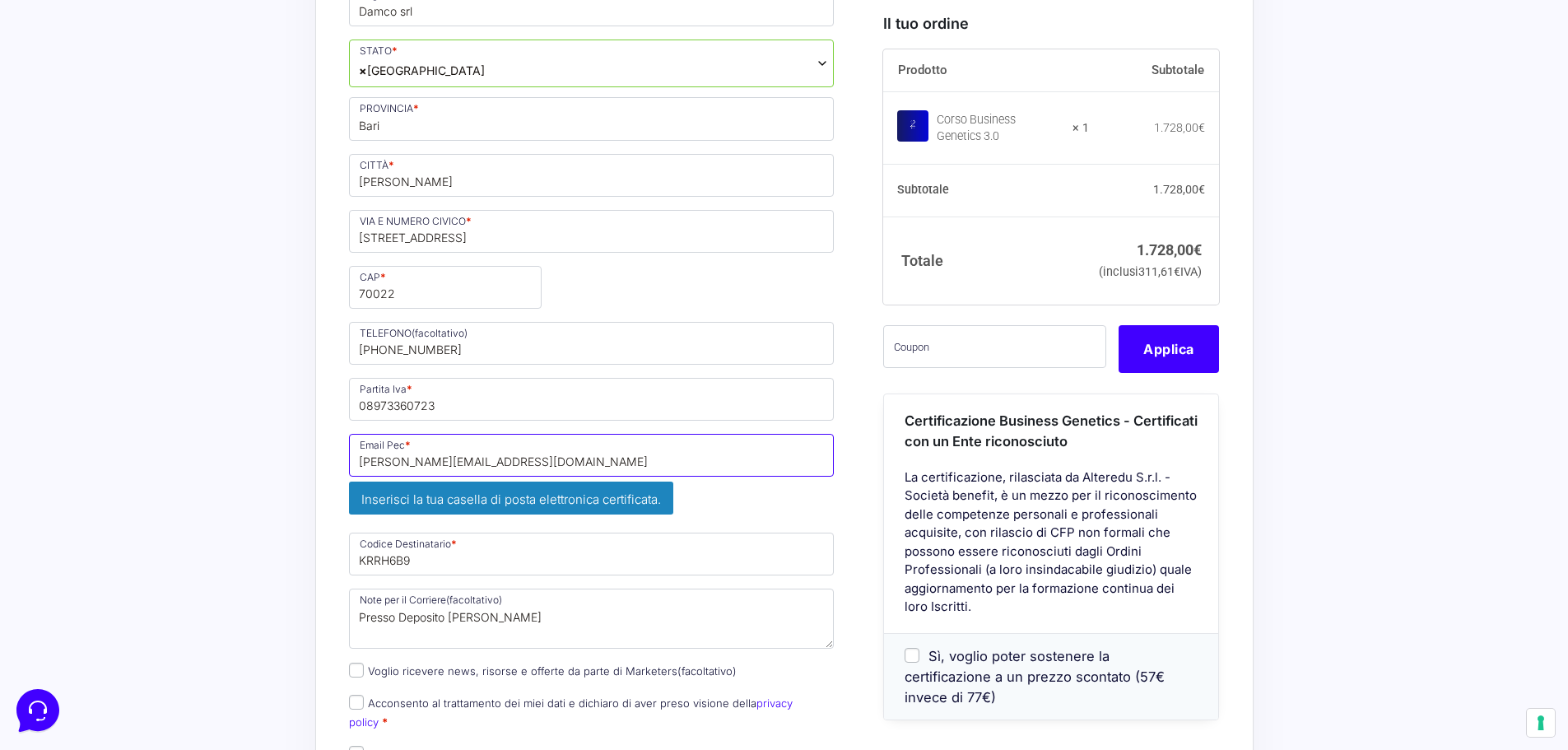
drag, startPoint x: 600, startPoint y: 470, endPoint x: -8, endPoint y: 538, distance: 611.8
click at [0, 538] on html "Nuovo e aggiornato nel 2025 Impara a gestire, scalare e accelerare il tuo Busin…" at bounding box center [784, 274] width 1568 height 2690
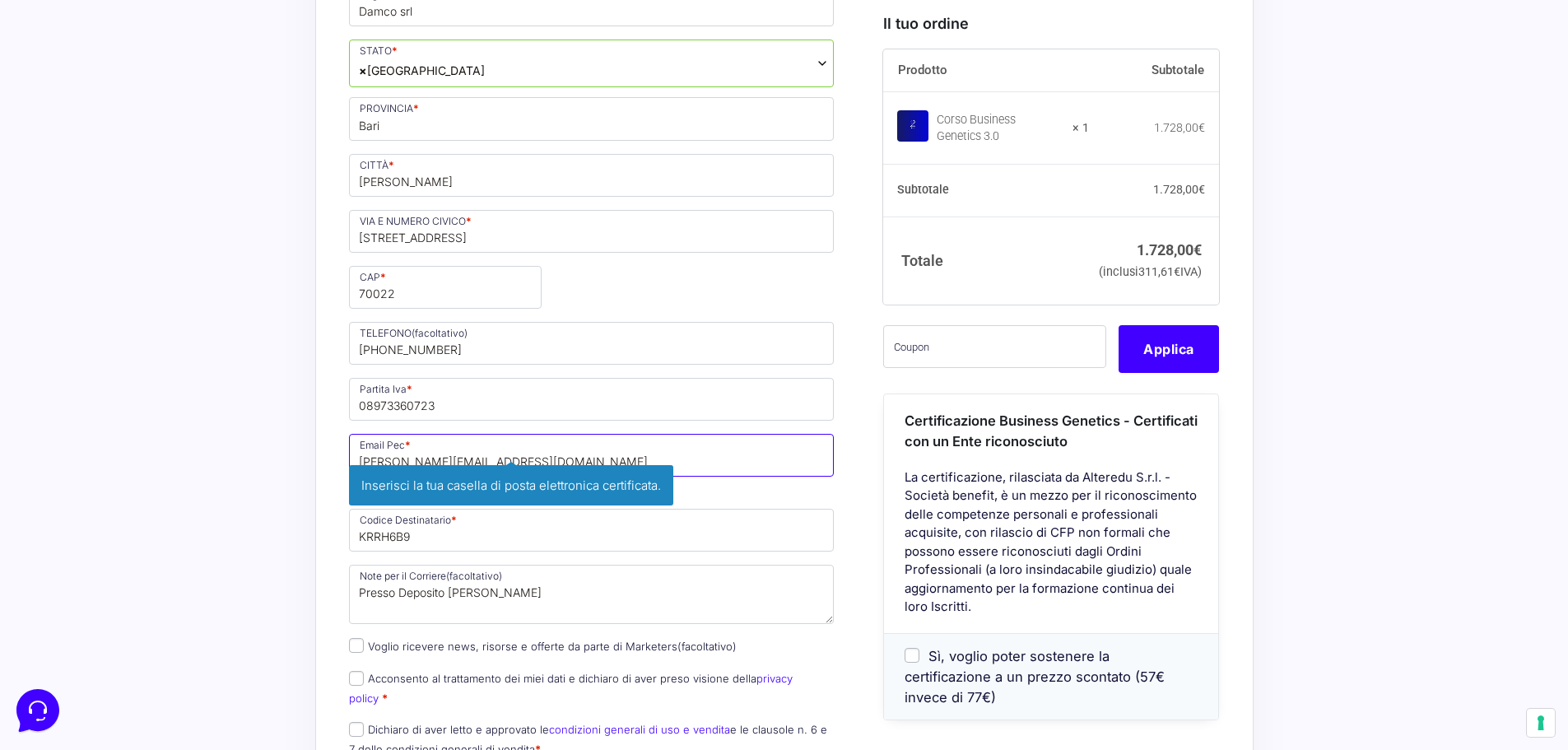
paste input "damco2024@pec"
type input "[EMAIL_ADDRESS][DOMAIN_NAME]"
drag, startPoint x: 221, startPoint y: 608, endPoint x: 235, endPoint y: 610, distance: 14.1
click at [222, 608] on div "Acquisti Protetti Reso Gratuito Pagamenti Flessibili Riepilogo Ordine 1.728,00 …" at bounding box center [784, 413] width 1568 height 2232
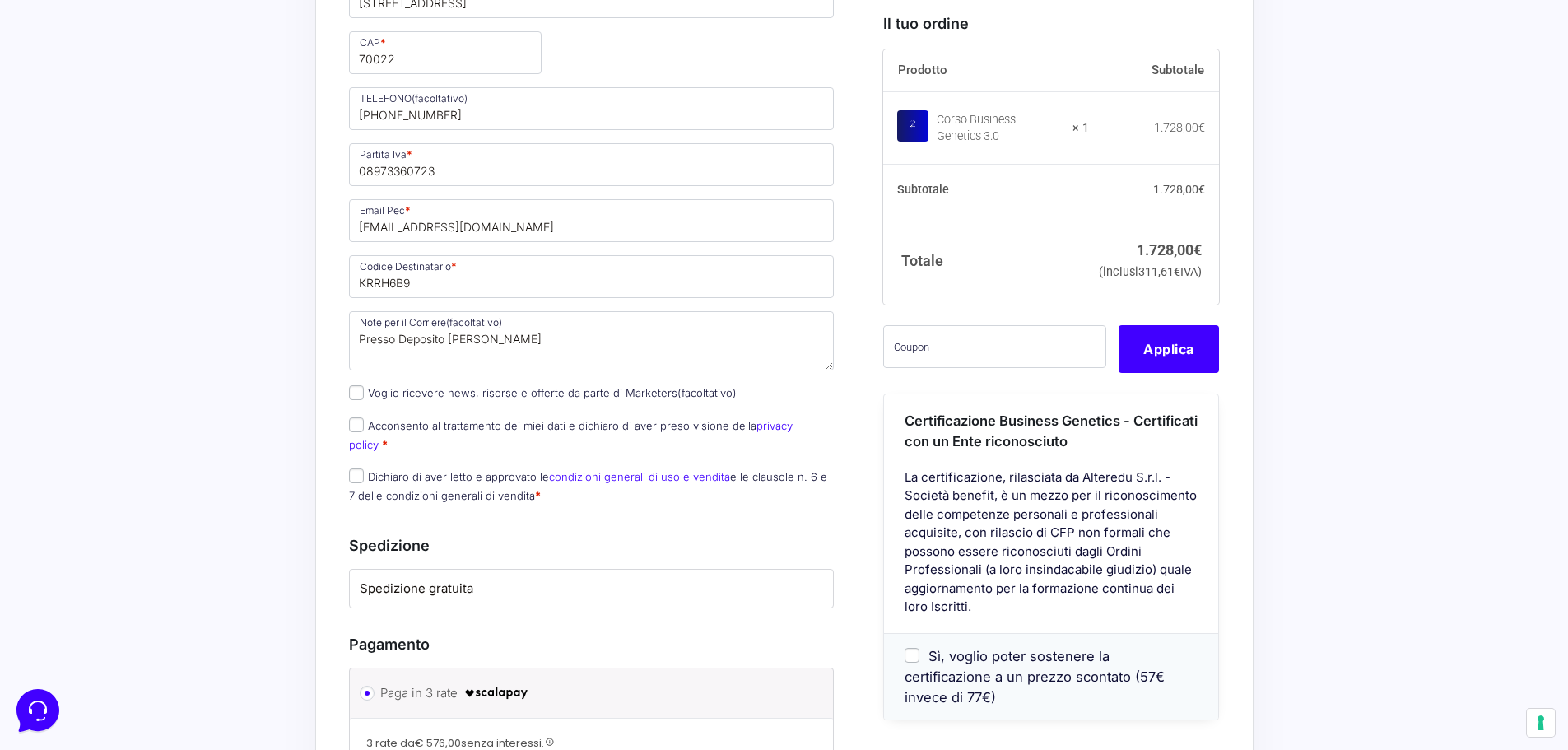
scroll to position [1317, 0]
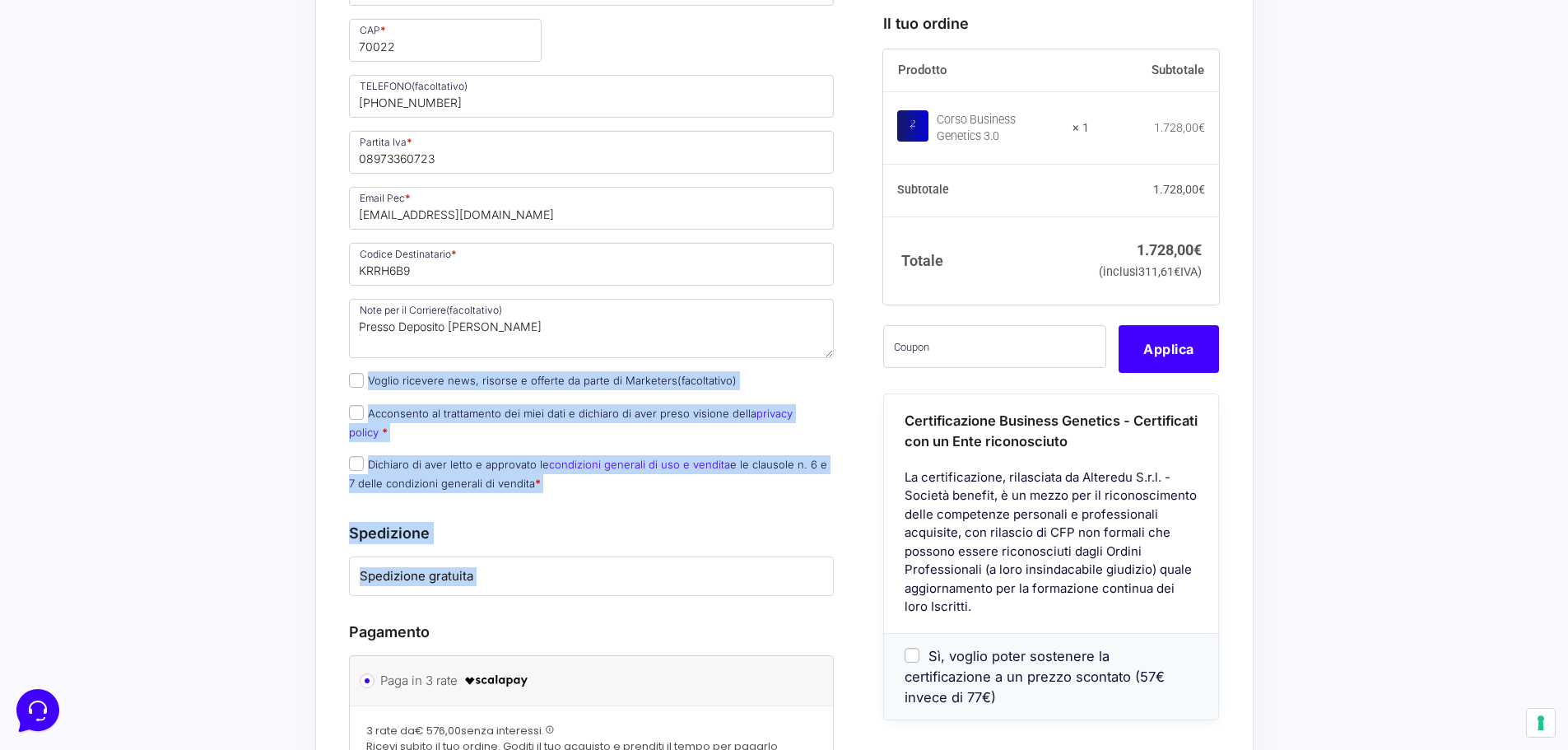
drag, startPoint x: 367, startPoint y: 383, endPoint x: 319, endPoint y: 390, distance: 48.5
click at [319, 390] on div "Riepilogo Ordine 1.728,00 € Prodotto Subtotale Corso Business Genetics 3.0 × 1 …" at bounding box center [784, 158] width 939 height 2041
click at [248, 466] on div "Acquisti Protetti Reso Gratuito Pagamenti Flessibili Riepilogo Ordine 1.728,00 …" at bounding box center [784, 157] width 1568 height 2212
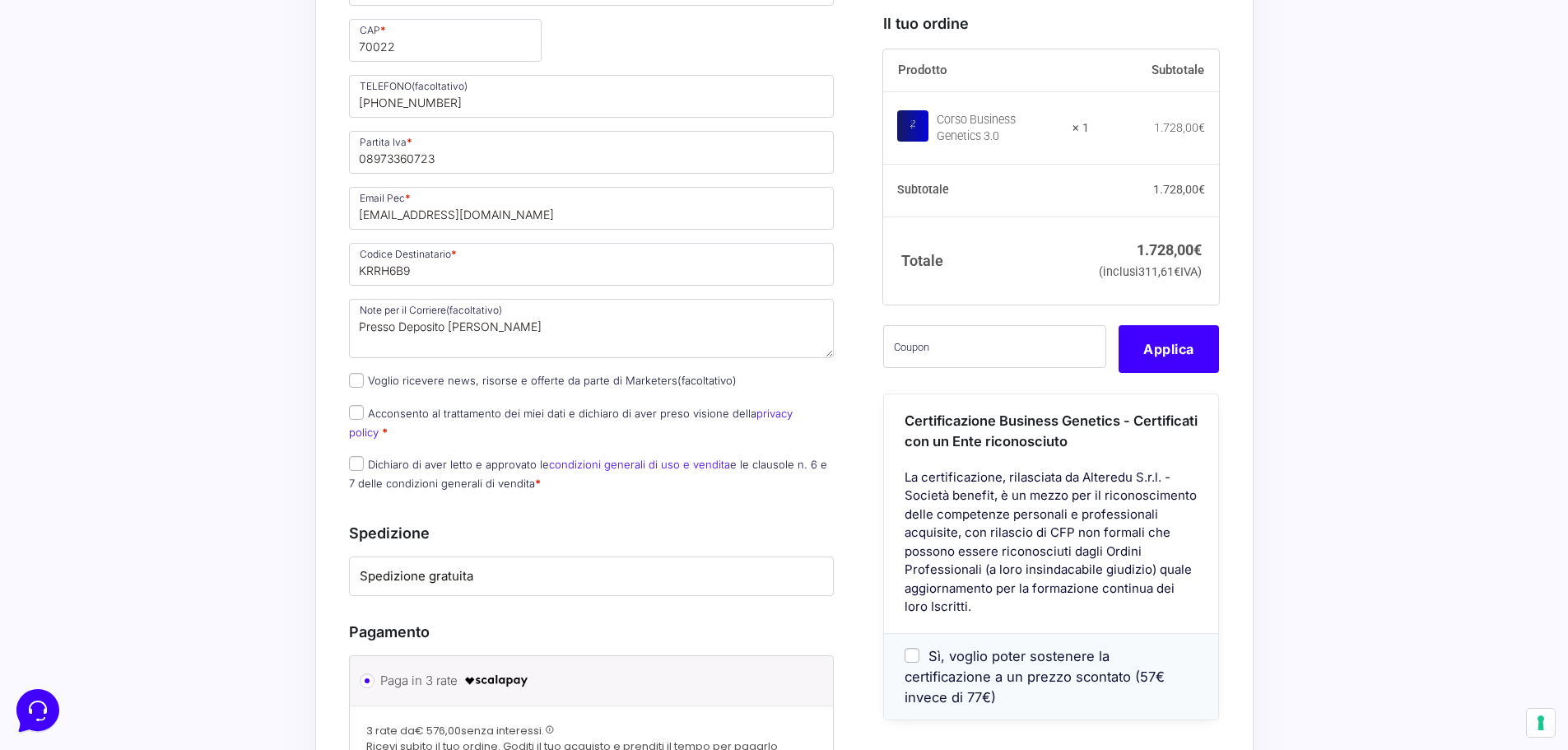
click at [387, 415] on label "Acconsento al trattamento dei miei dati e dichiaro di aver preso visione della …" at bounding box center [571, 422] width 444 height 32
click at [364, 415] on input "Acconsento al trattamento dei miei dati e dichiaro di aver preso visione della …" at bounding box center [356, 411] width 15 height 15
checkbox input "true"
click at [364, 458] on label "Dichiaro di aver letto e approvato le condizioni generali di uso e vendita e le…" at bounding box center [588, 474] width 479 height 32
click at [364, 456] on input "Dichiaro di aver letto e approvato le condizioni generali di uso e vendita e le…" at bounding box center [356, 463] width 15 height 15
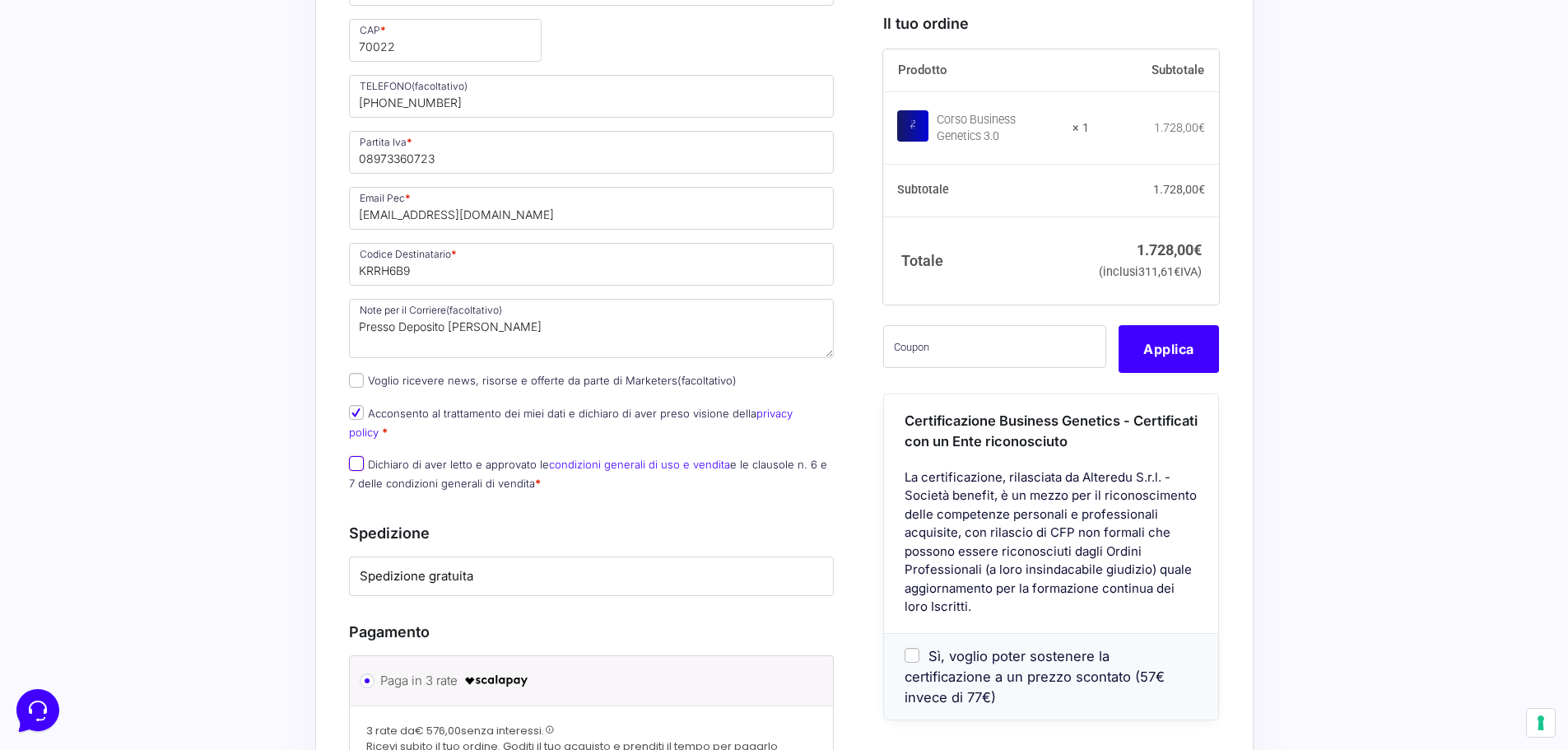
checkbox input "true"
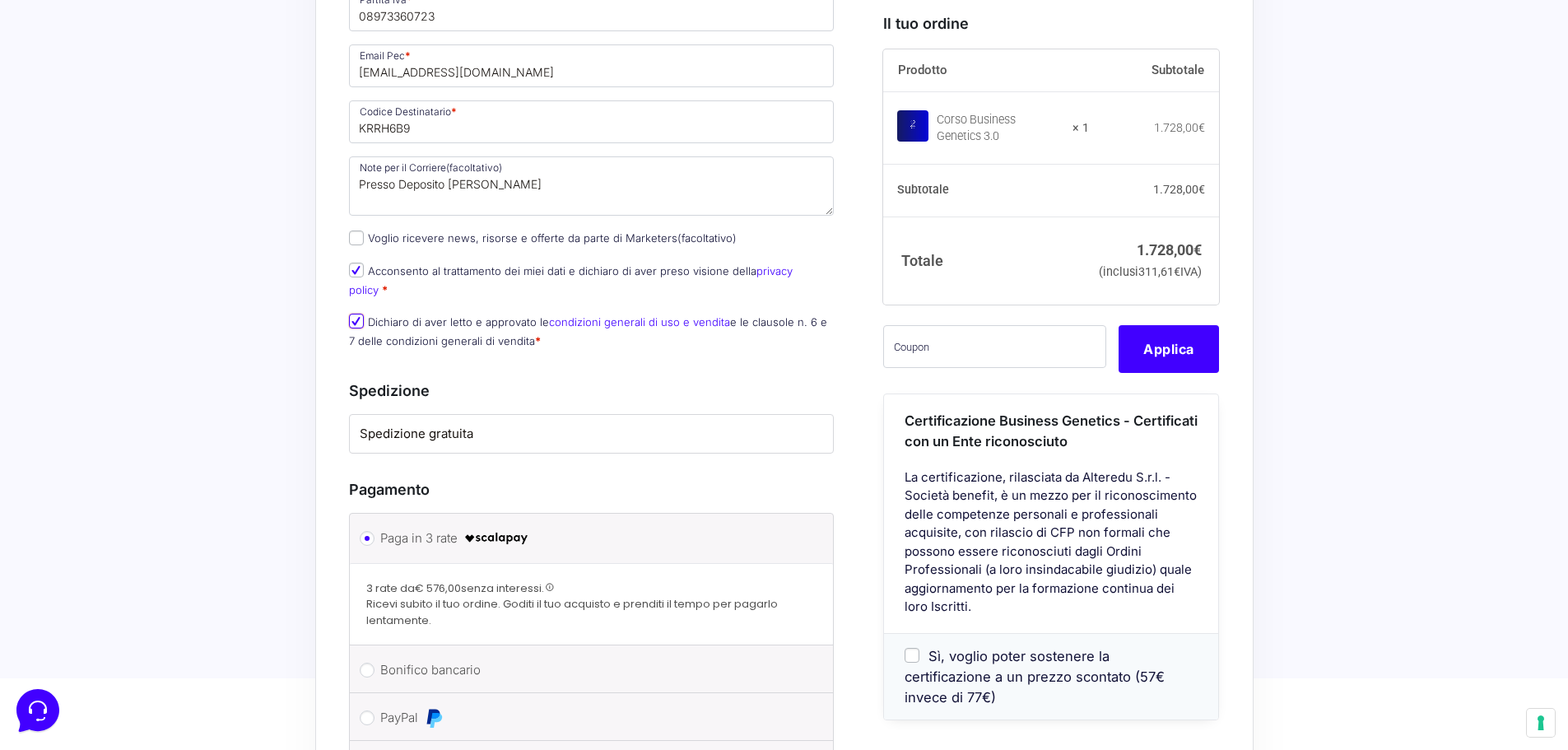
scroll to position [1482, 0]
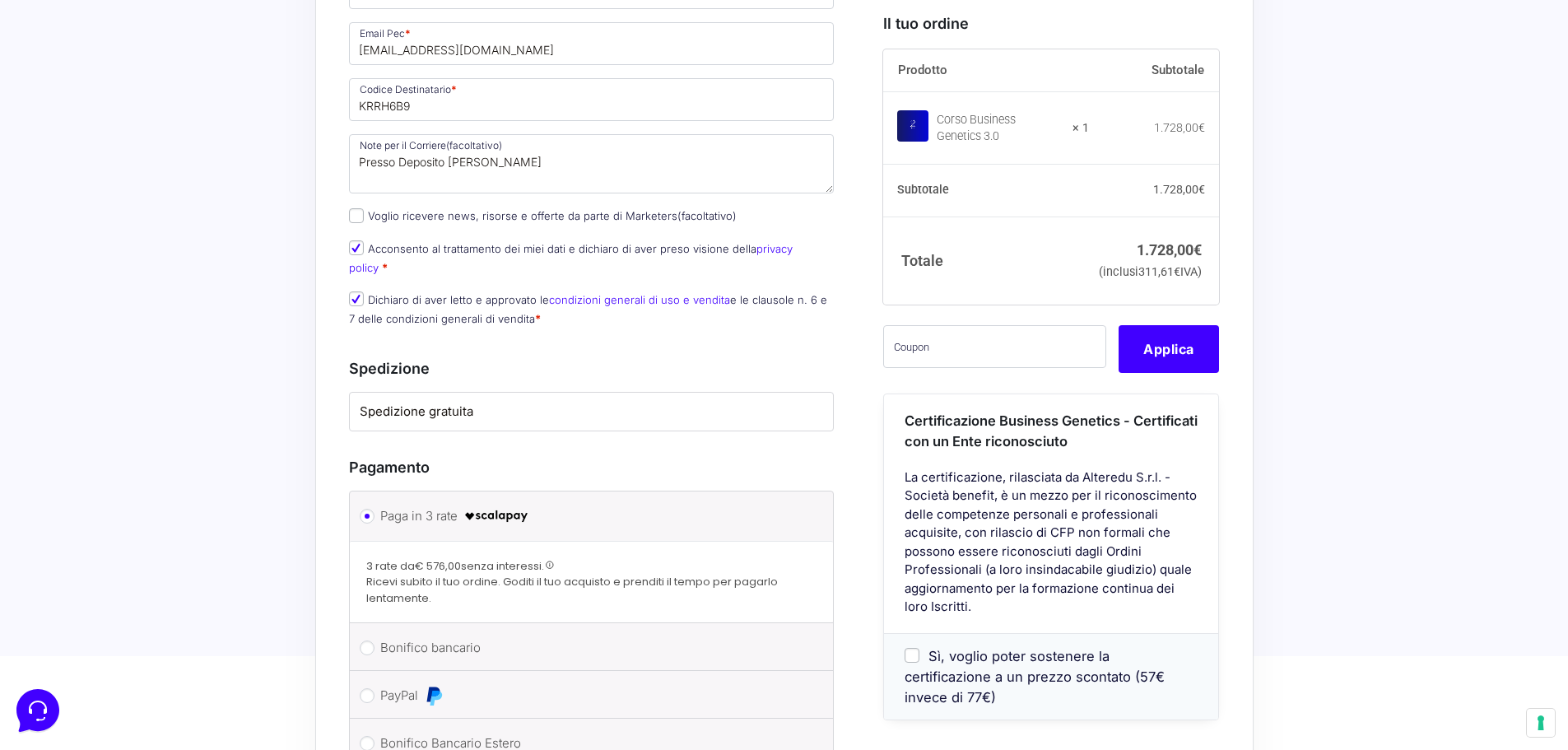
click at [456, 220] on label "Voglio ricevere news, risorse e offerte da parte di Marketers (facoltativo)" at bounding box center [543, 216] width 388 height 14
click at [364, 220] on input "Voglio ricevere news, risorse e offerte da parte di Marketers (facoltativo)" at bounding box center [356, 215] width 15 height 15
checkbox input "true"
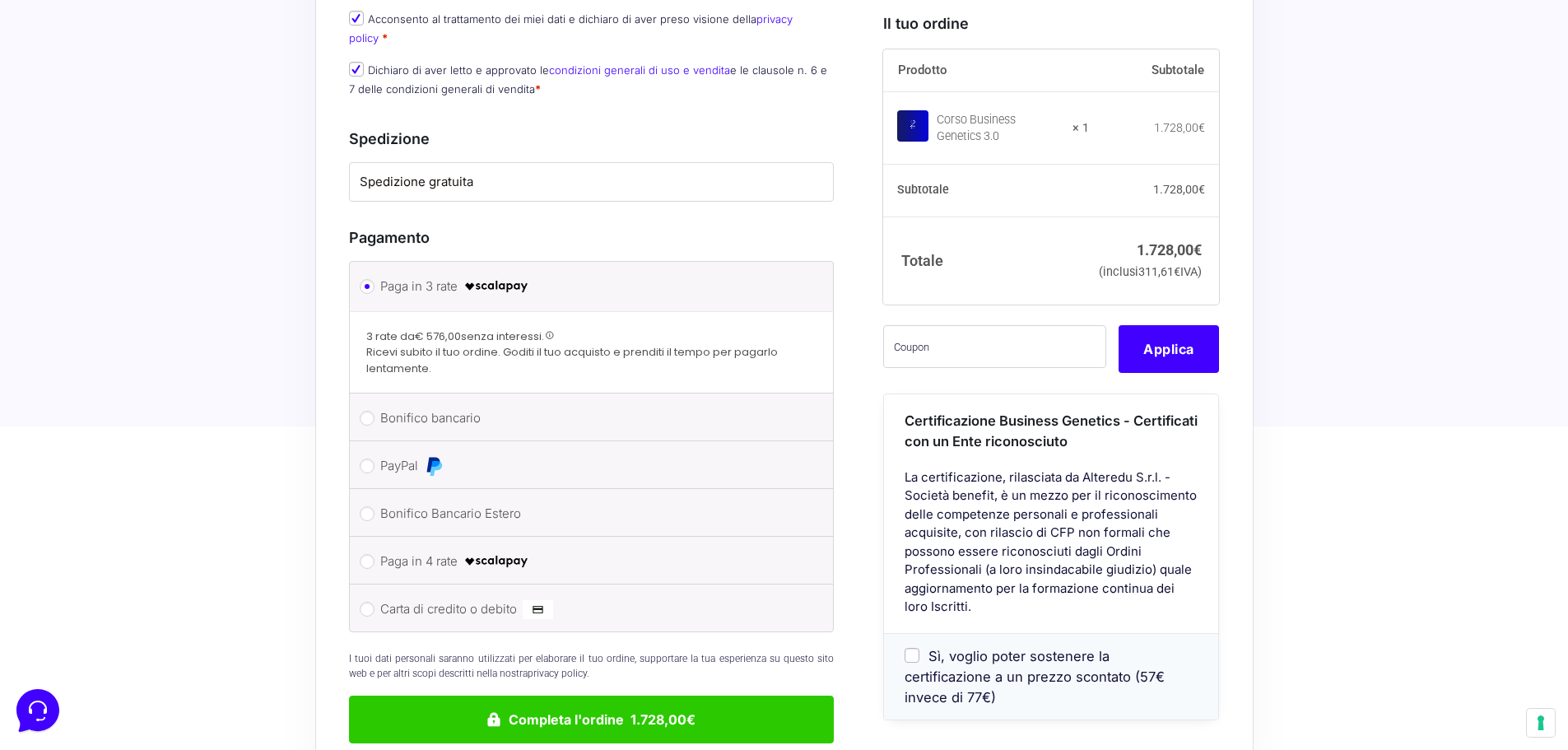
scroll to position [1729, 0]
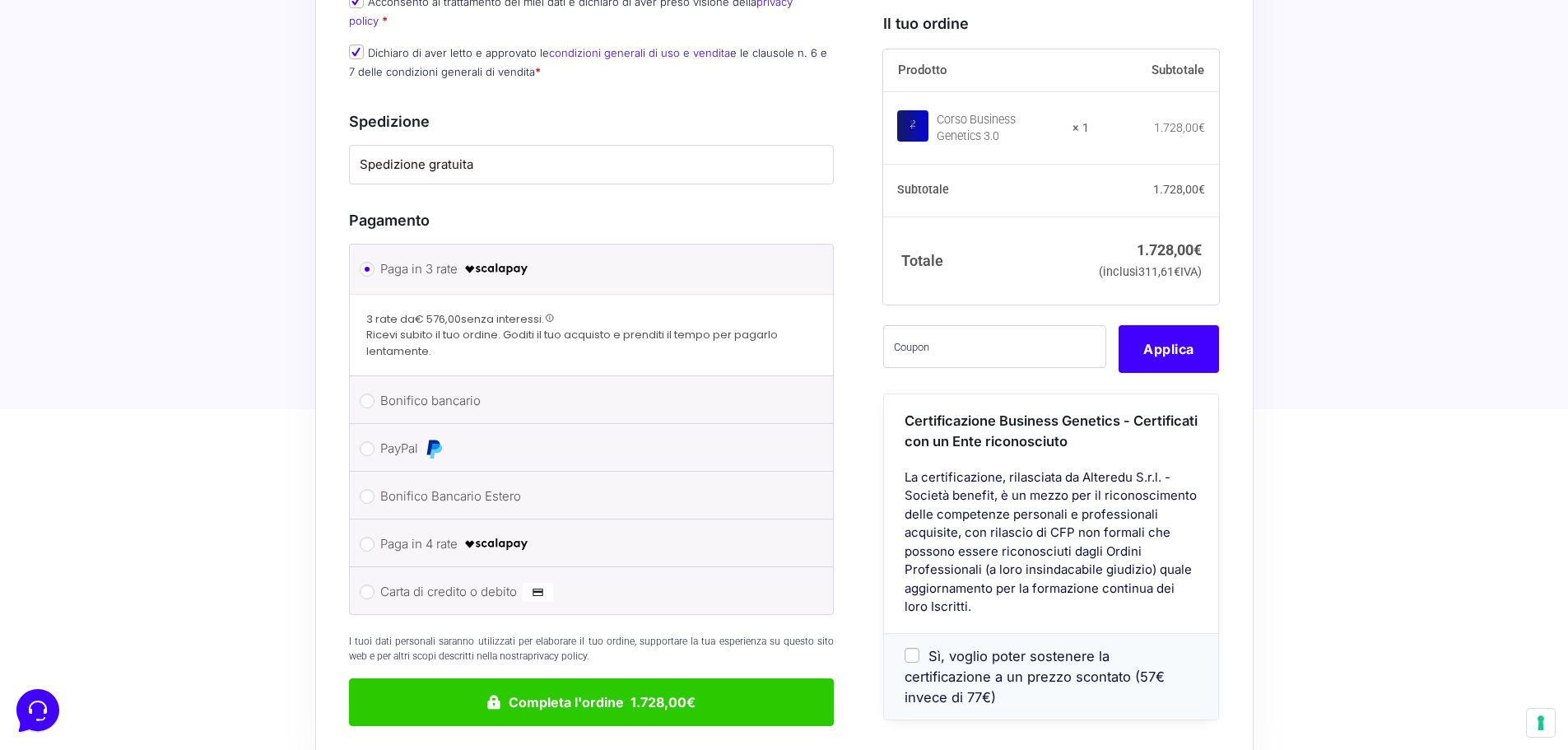
click at [394, 437] on label "PayPal" at bounding box center [588, 448] width 417 height 24
click at [374, 442] on input "PayPal" at bounding box center [367, 448] width 15 height 15
radio input "true"
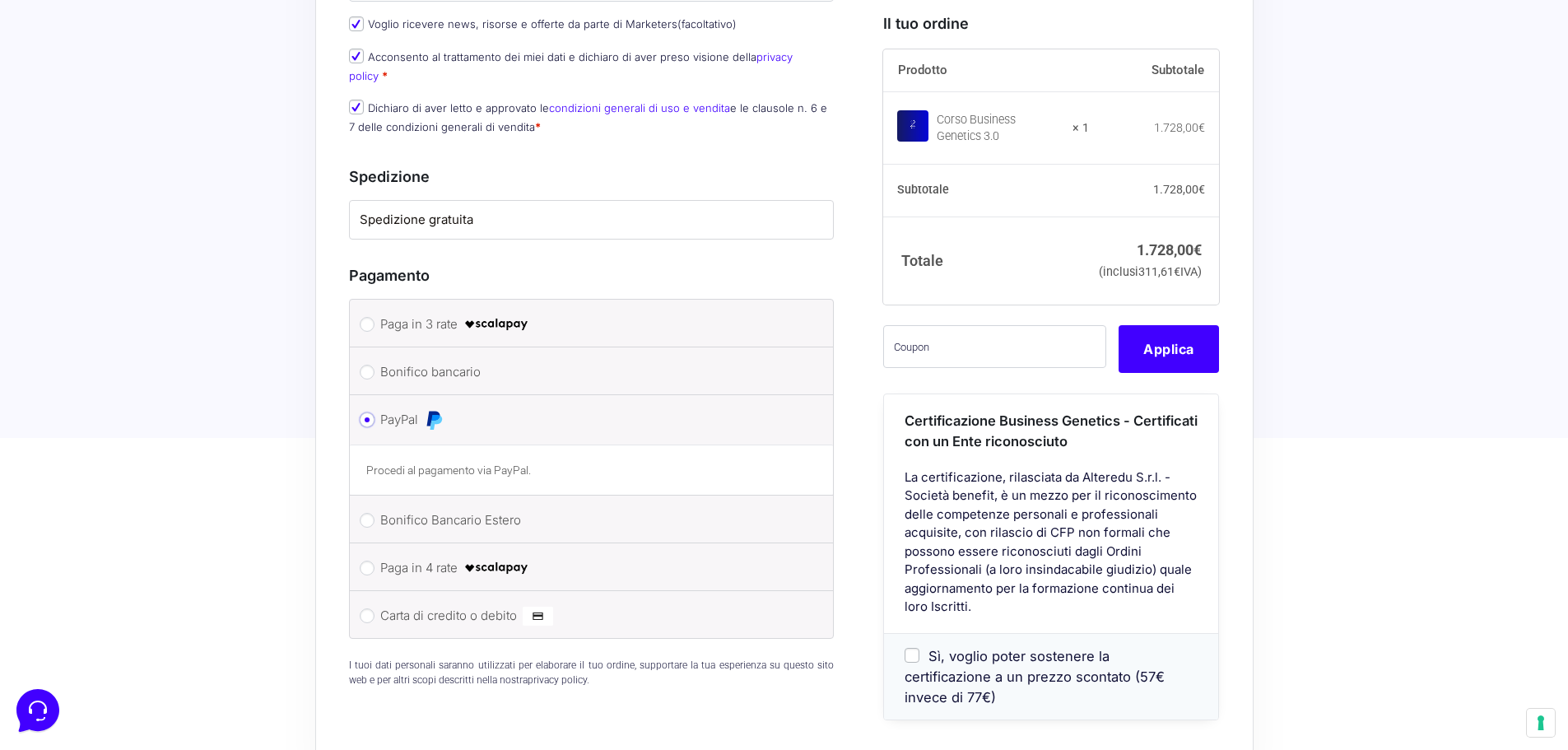
scroll to position [1845, 0]
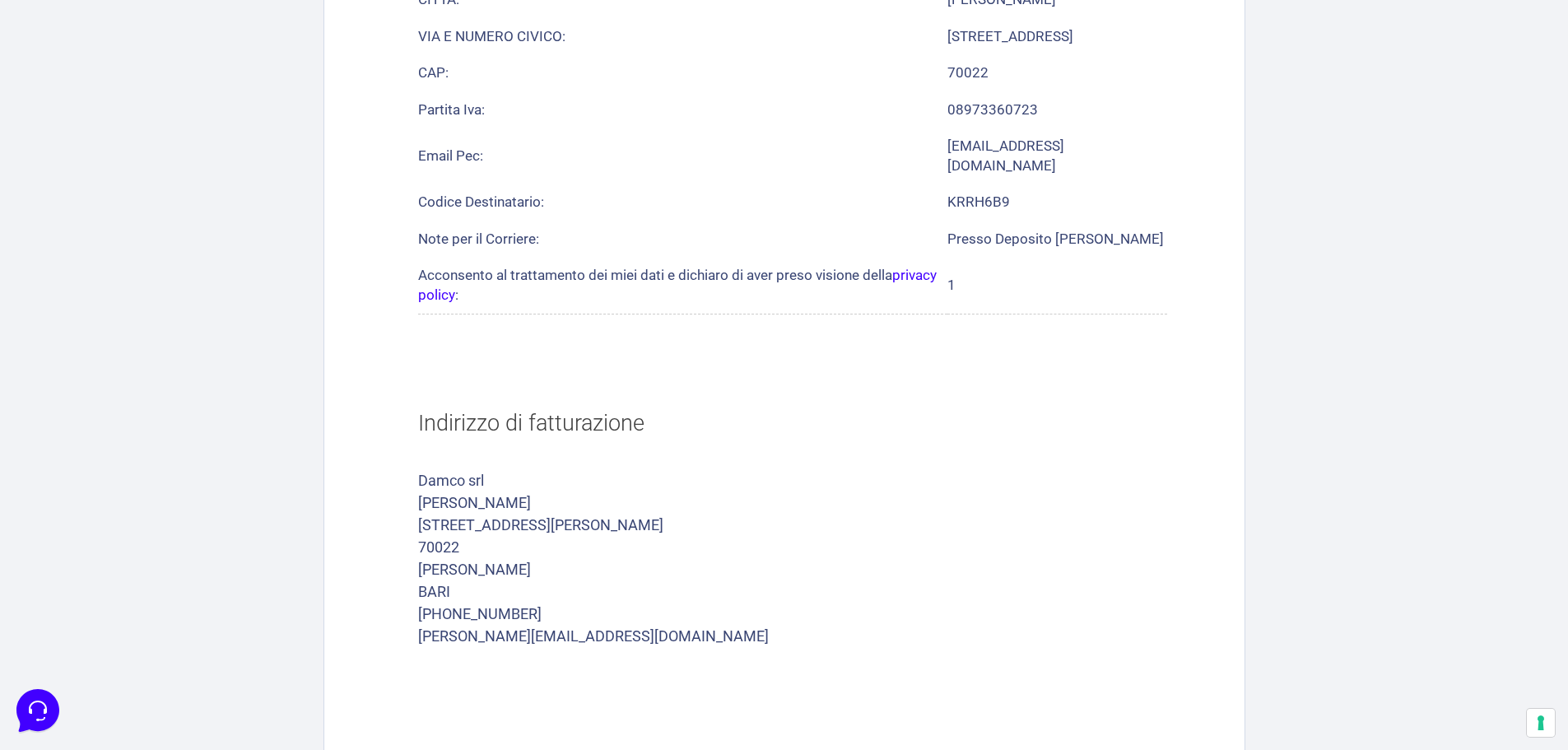
scroll to position [1176, 0]
